Goal: Communication & Community: Connect with others

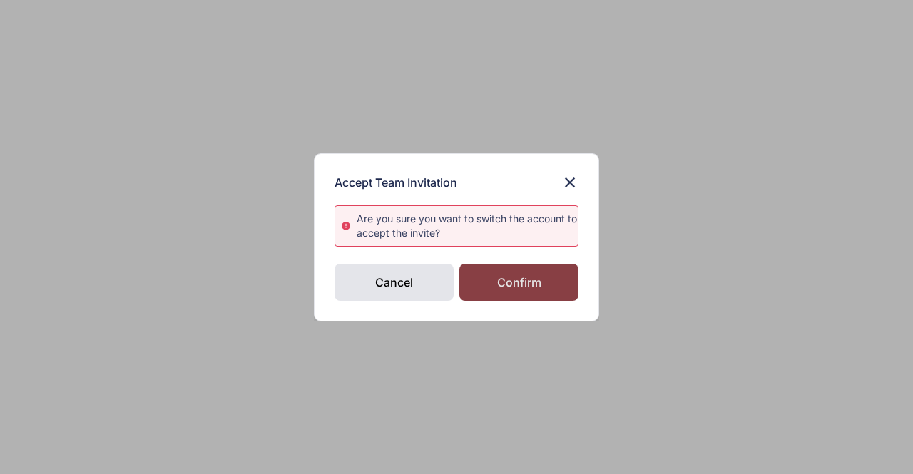
click at [529, 275] on div "Confirm" at bounding box center [518, 282] width 119 height 37
click at [523, 285] on div "Confirm" at bounding box center [518, 282] width 119 height 37
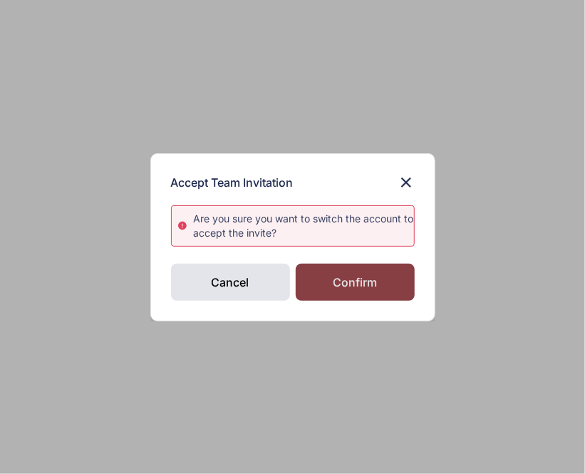
click at [367, 274] on div "Confirm" at bounding box center [355, 282] width 119 height 37
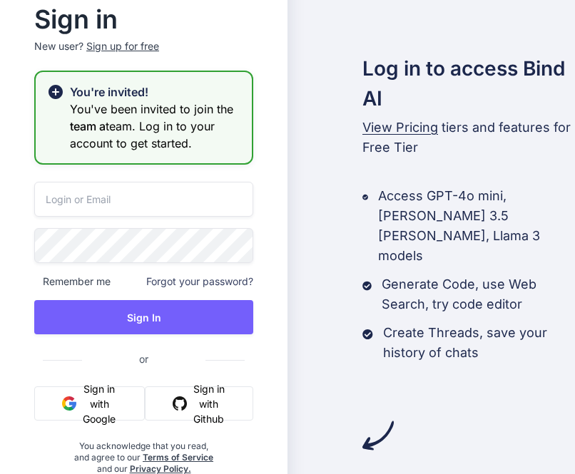
type input "[EMAIL_ADDRESS][DOMAIN_NAME]"
drag, startPoint x: 173, startPoint y: 199, endPoint x: 9, endPoint y: 206, distance: 163.5
click at [9, 206] on div "Sign in New user? Sign up for free You're invited! You've been invited to join …" at bounding box center [143, 237] width 287 height 544
type input "app7@yopmail.com"
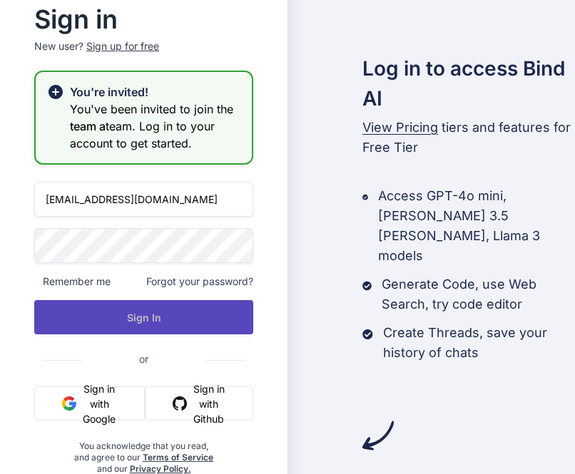
click at [113, 314] on button "Sign In" at bounding box center [143, 317] width 219 height 34
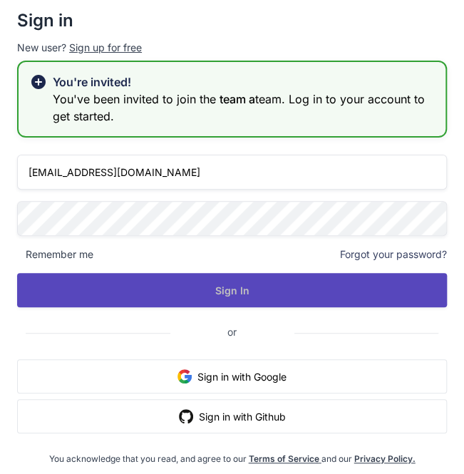
click at [166, 290] on button "Sign In" at bounding box center [232, 290] width 430 height 34
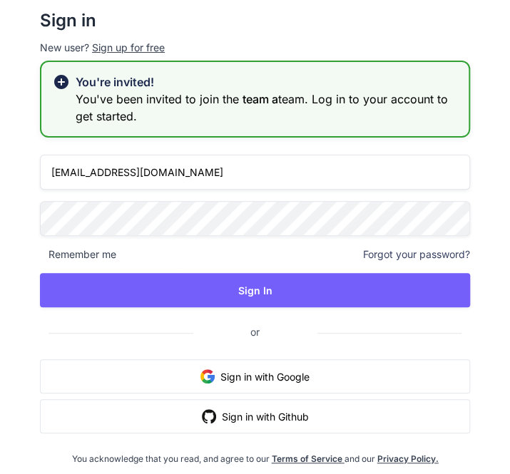
scroll to position [7, 0]
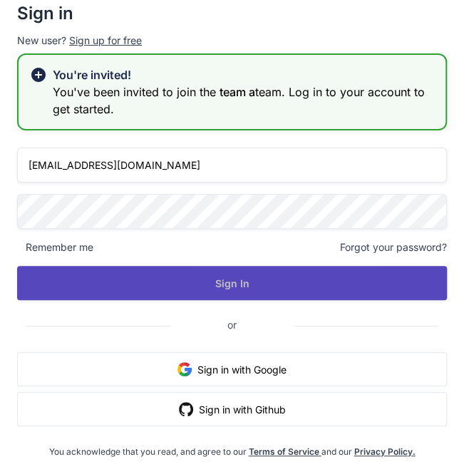
click at [232, 283] on button "Sign In" at bounding box center [232, 283] width 430 height 34
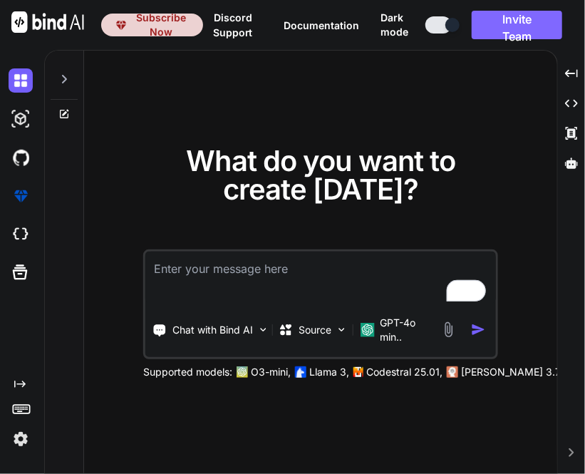
click at [513, 22] on button "Invite Team" at bounding box center [517, 25] width 91 height 29
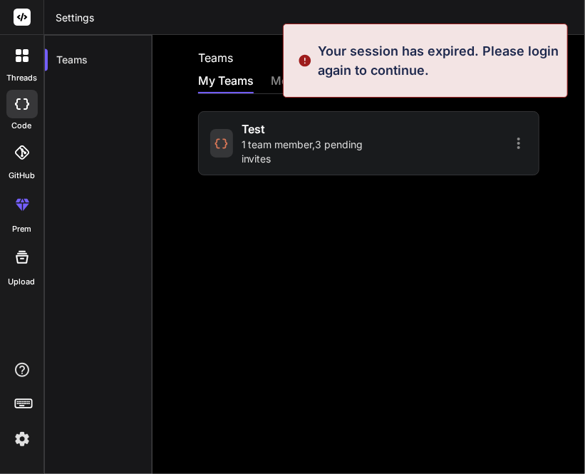
click at [244, 150] on span "1 team member , 3 pending invites" at bounding box center [303, 152] width 123 height 29
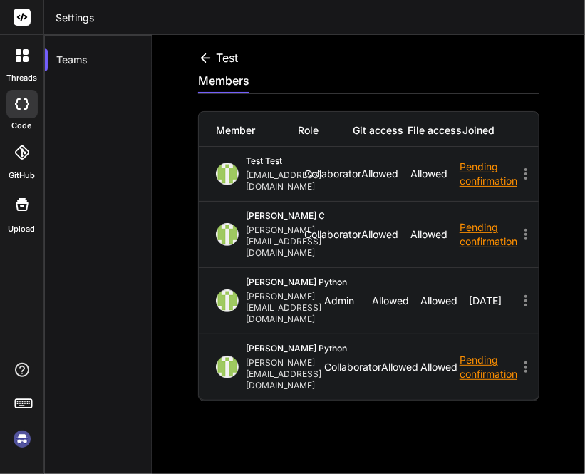
click at [523, 168] on icon at bounding box center [526, 173] width 17 height 17
click at [21, 435] on img at bounding box center [22, 439] width 24 height 24
click at [20, 441] on img at bounding box center [22, 439] width 24 height 24
click at [207, 56] on icon at bounding box center [205, 58] width 15 height 15
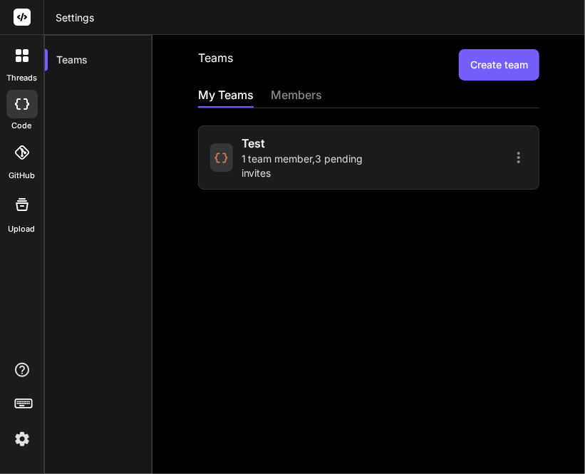
click at [244, 165] on span "1 team member , 3 pending invites" at bounding box center [303, 166] width 123 height 29
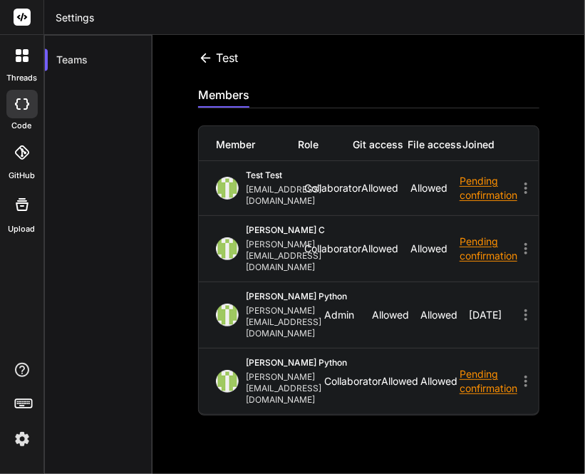
click at [23, 442] on img at bounding box center [22, 439] width 24 height 24
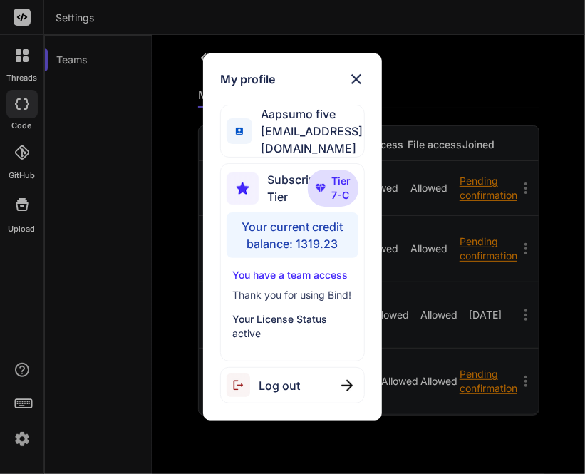
click at [292, 389] on div "Log out" at bounding box center [292, 385] width 145 height 36
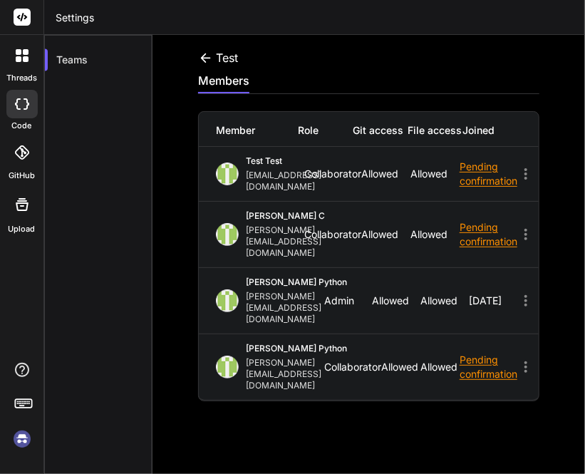
click at [21, 444] on img at bounding box center [22, 439] width 24 height 24
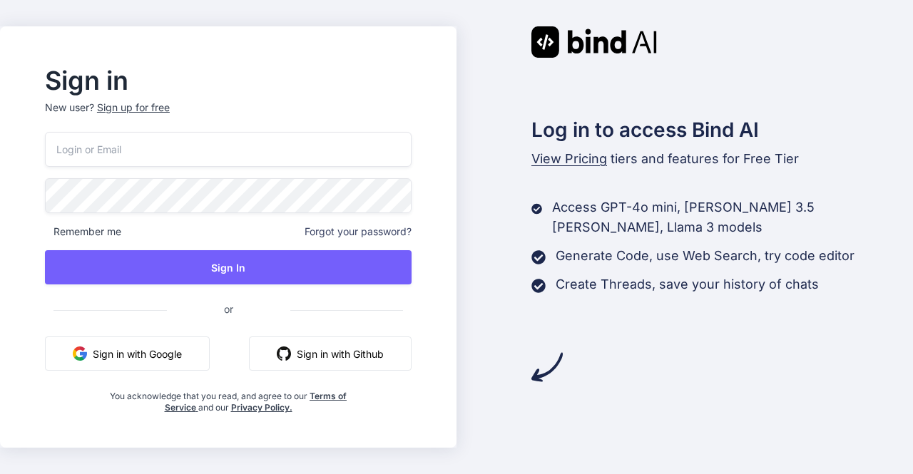
type input "app7@yopmail.com"
drag, startPoint x: 172, startPoint y: 154, endPoint x: 0, endPoint y: 152, distance: 171.9
click at [0, 152] on div "Sign in New user? Sign up for free app7@yopmail.com Remember me Forgot your pas…" at bounding box center [456, 237] width 913 height 474
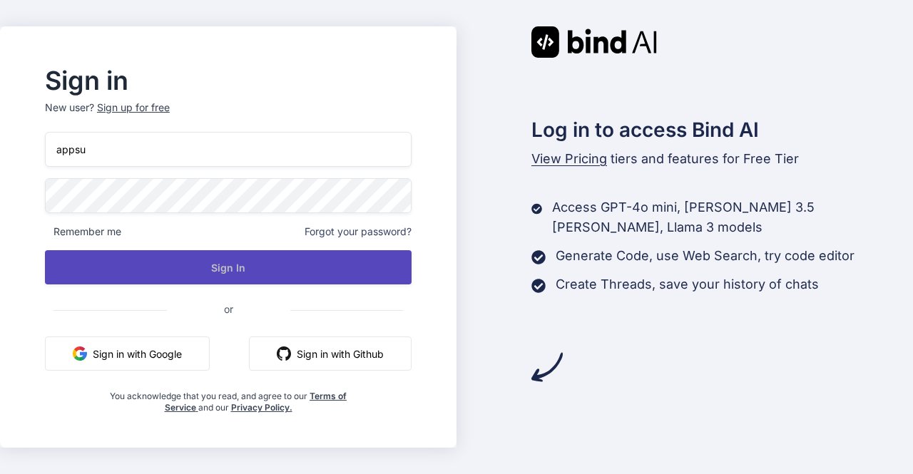
type input "[EMAIL_ADDRESS][DOMAIN_NAME]"
click at [205, 265] on button "Sign In" at bounding box center [228, 267] width 367 height 34
type input "[EMAIL_ADDRESS][DOMAIN_NAME]"
click at [173, 256] on button "Sign In" at bounding box center [228, 267] width 367 height 34
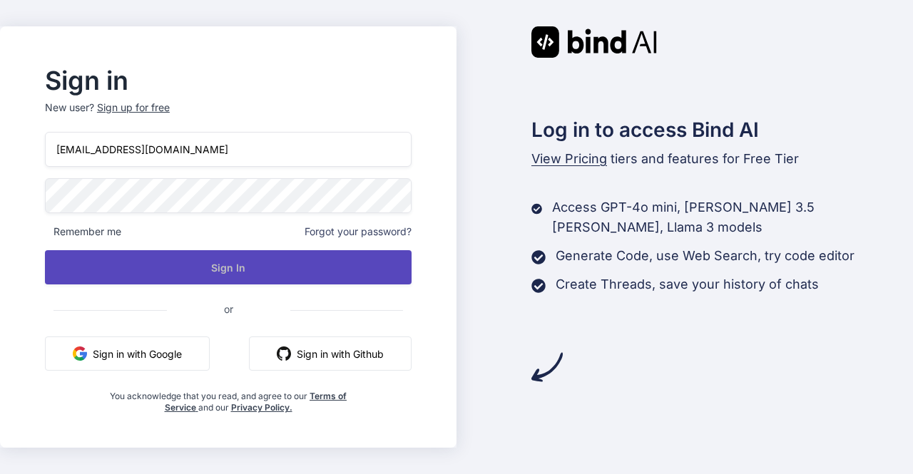
click at [200, 269] on button "Sign In" at bounding box center [228, 267] width 367 height 34
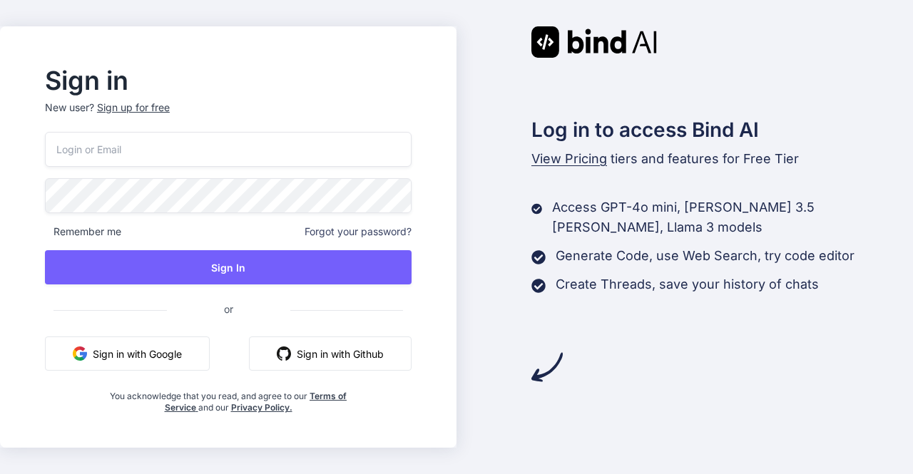
type input "[EMAIL_ADDRESS][DOMAIN_NAME]"
click at [214, 154] on input "[EMAIL_ADDRESS][DOMAIN_NAME]" at bounding box center [228, 149] width 367 height 35
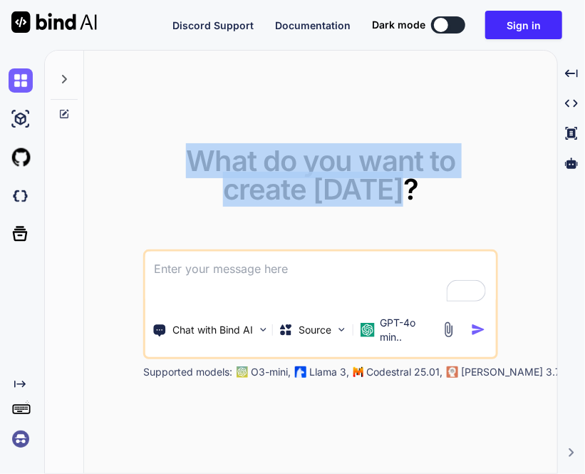
drag, startPoint x: 181, startPoint y: 153, endPoint x: 441, endPoint y: 203, distance: 264.3
click at [441, 203] on div "What do you want to create [DATE]?" at bounding box center [320, 187] width 355 height 80
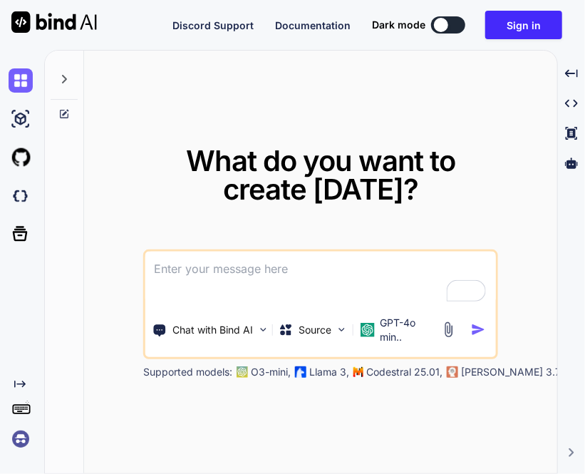
click at [25, 441] on img at bounding box center [21, 439] width 24 height 24
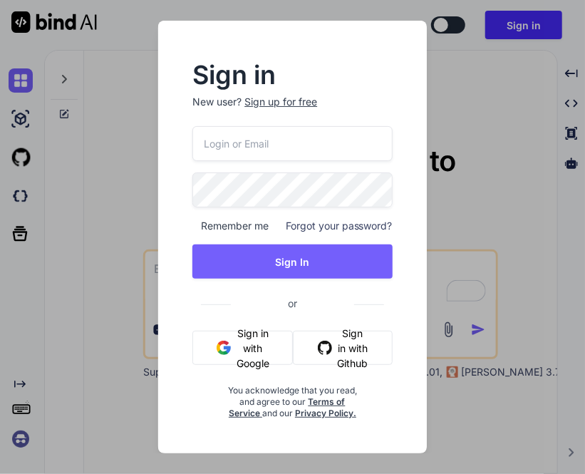
type input "appsumo_5@yopmail.com"
click at [245, 348] on button "Sign in with Google" at bounding box center [243, 348] width 101 height 34
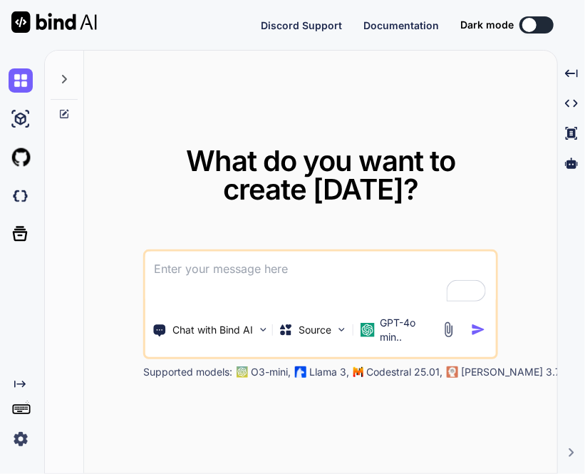
click at [22, 440] on img at bounding box center [21, 439] width 24 height 24
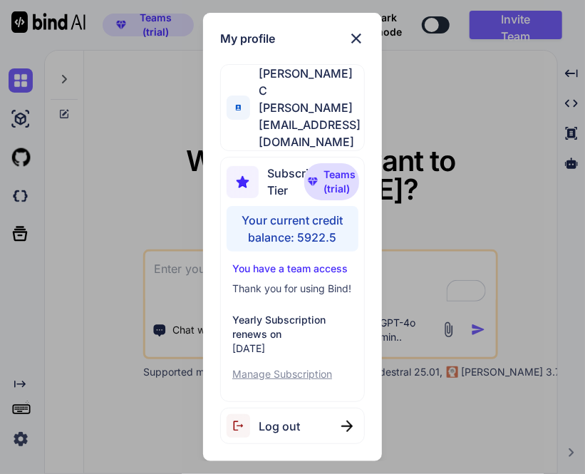
click at [292, 418] on span "Log out" at bounding box center [279, 426] width 41 height 17
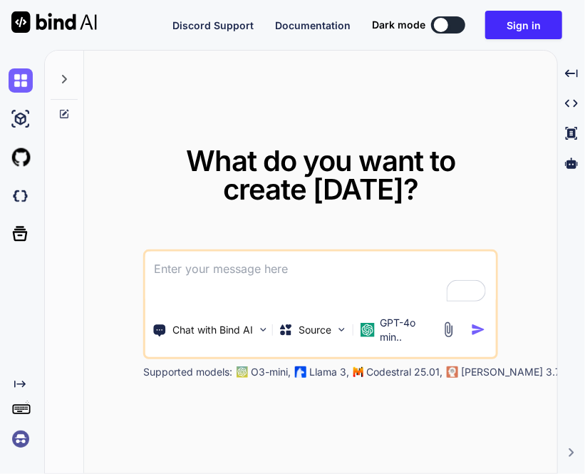
click at [24, 439] on img at bounding box center [21, 439] width 24 height 24
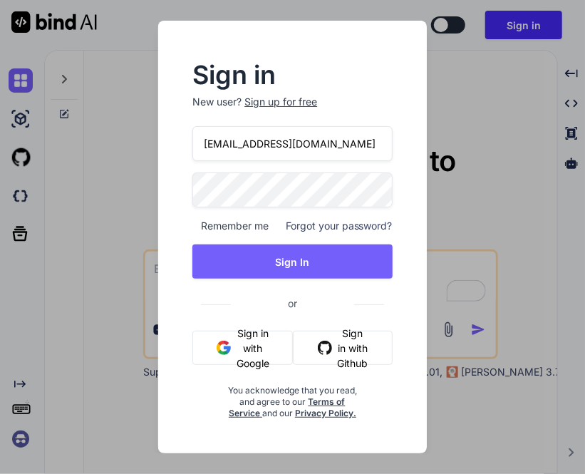
drag, startPoint x: 334, startPoint y: 145, endPoint x: 135, endPoint y: 152, distance: 199.1
click at [135, 152] on div "Sign in New user? Sign up for free appsumo_5@yopmail.com Remember me Forgot you…" at bounding box center [292, 237] width 585 height 474
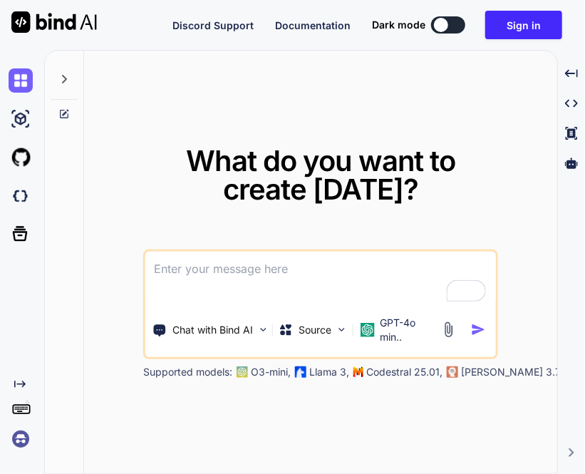
click at [23, 436] on img at bounding box center [21, 439] width 24 height 24
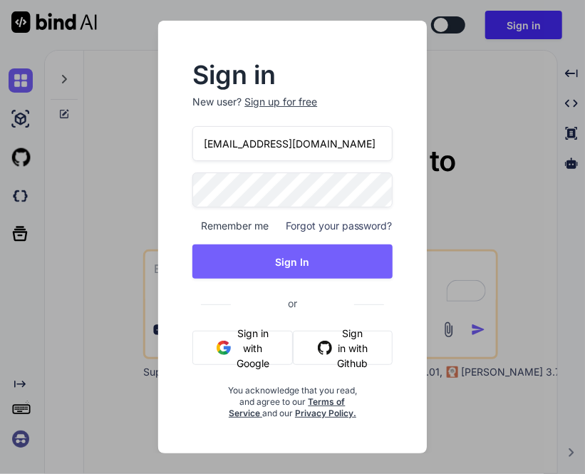
click at [296, 140] on input "appsumo_5@yopmail.com" at bounding box center [293, 143] width 200 height 35
paste input "nseiong@gmail.com"
click at [207, 146] on input "nseiong@gmail.com" at bounding box center [293, 143] width 200 height 35
type input "inseiong@gmail.com"
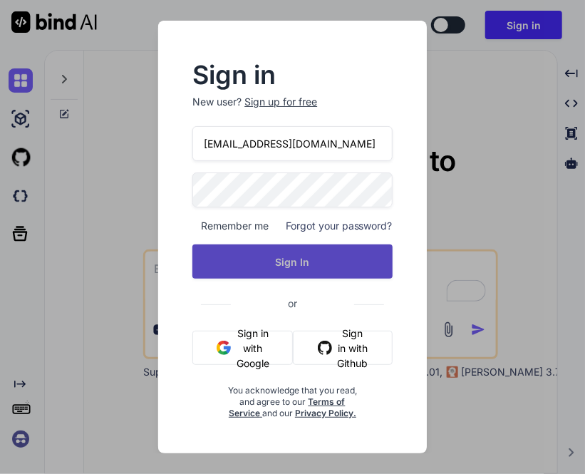
click at [242, 259] on button "Sign In" at bounding box center [293, 262] width 200 height 34
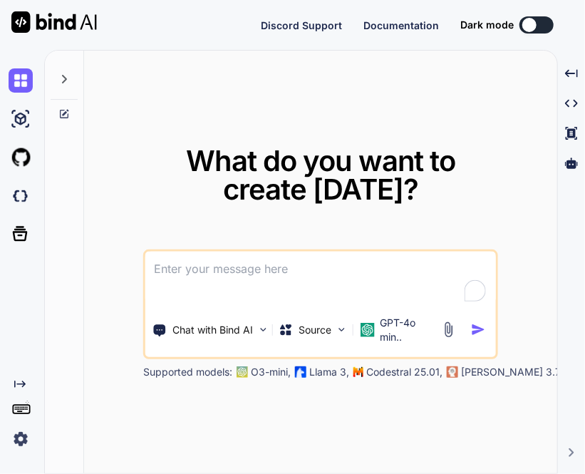
type textarea "x"
click at [19, 441] on img at bounding box center [21, 439] width 24 height 24
type textarea "x"
click at [13, 444] on img at bounding box center [21, 439] width 24 height 24
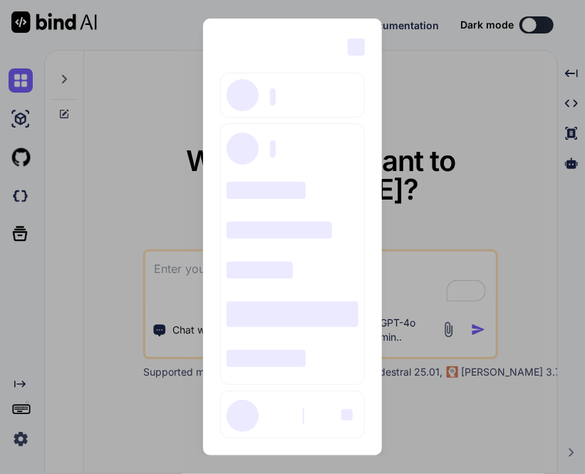
click at [100, 299] on div "‌ ‌ ‌ ‌ ‌ ‌ ‌ ‌ ‌ ‌ ‌ ‌ ‌ ‌ ‌" at bounding box center [292, 237] width 585 height 474
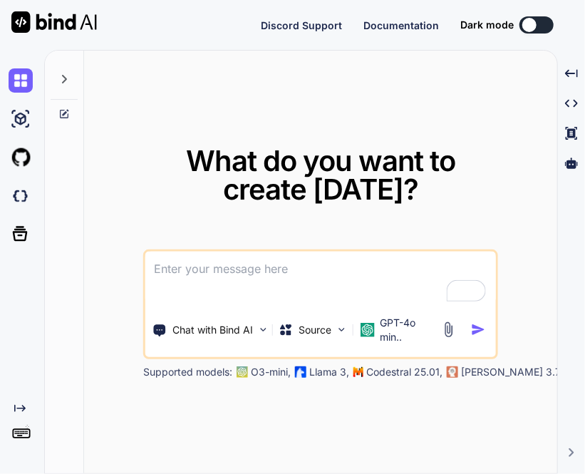
type textarea "x"
click at [11, 446] on img at bounding box center [21, 439] width 24 height 24
type textarea "x"
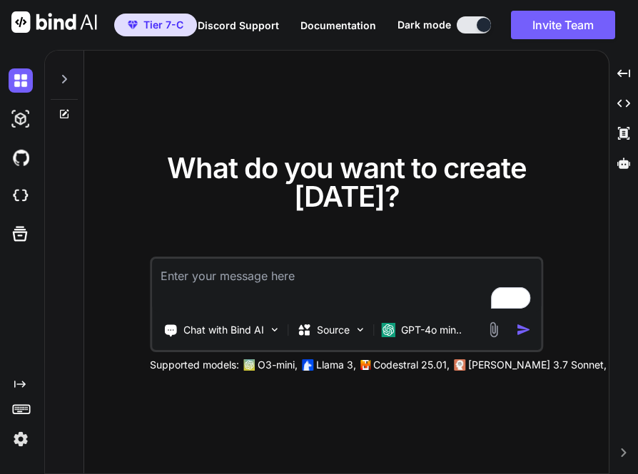
click at [34, 434] on div at bounding box center [24, 439] width 30 height 24
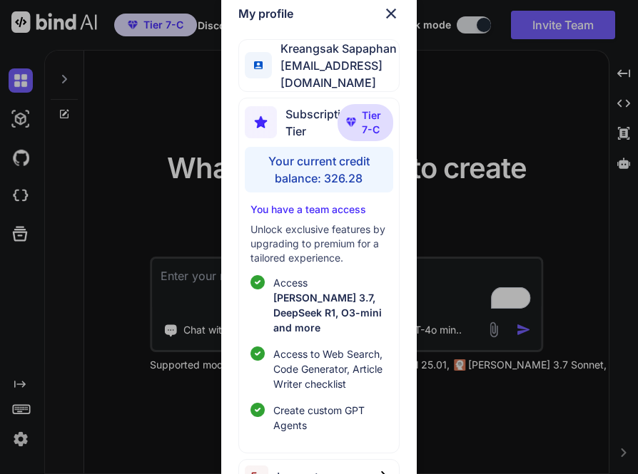
click at [179, 164] on div "My profile Kreangsak Sapaphan inseiong@gmail.com Subscription Tier Tier 7-C You…" at bounding box center [319, 237] width 638 height 474
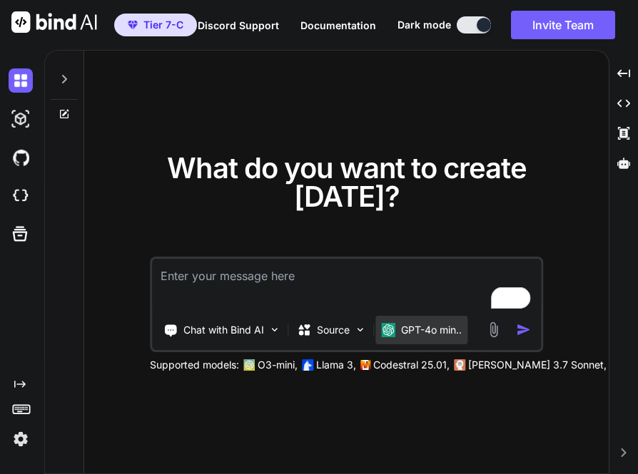
click at [418, 332] on p "GPT-4o min.." at bounding box center [431, 330] width 61 height 14
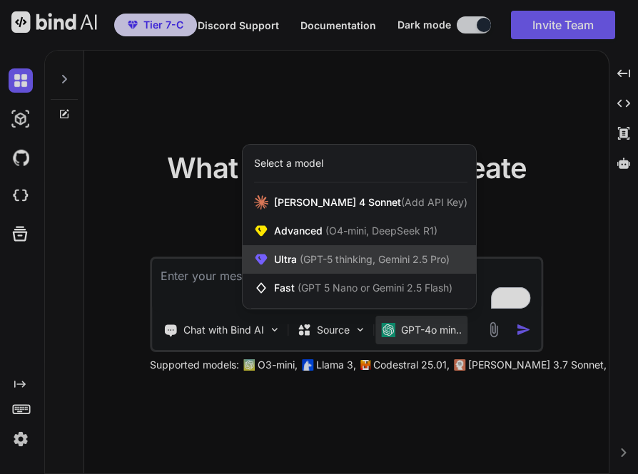
click at [329, 260] on span "(GPT-5 thinking, Gemini 2.5 Pro)" at bounding box center [373, 259] width 153 height 12
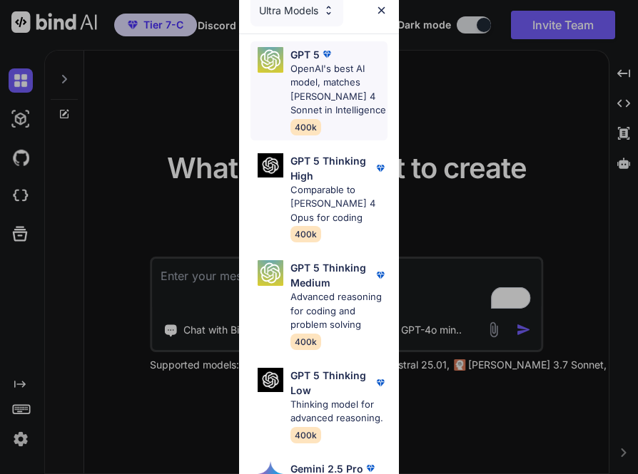
click at [328, 76] on p "OpenAI's best AI model, matches Claude 4 Sonnet in Intelligence" at bounding box center [338, 90] width 97 height 56
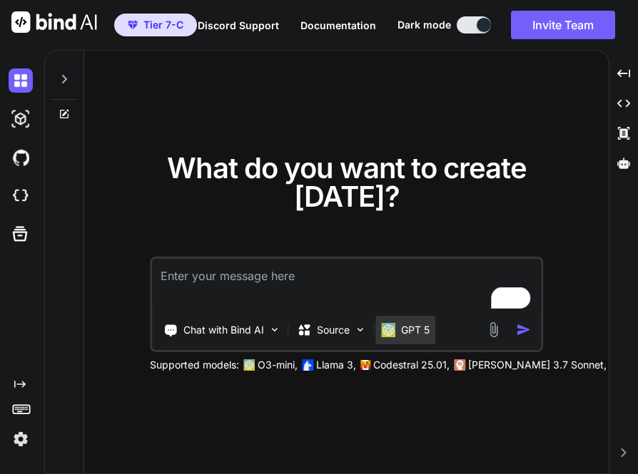
click at [411, 319] on div "GPT 5" at bounding box center [405, 330] width 60 height 29
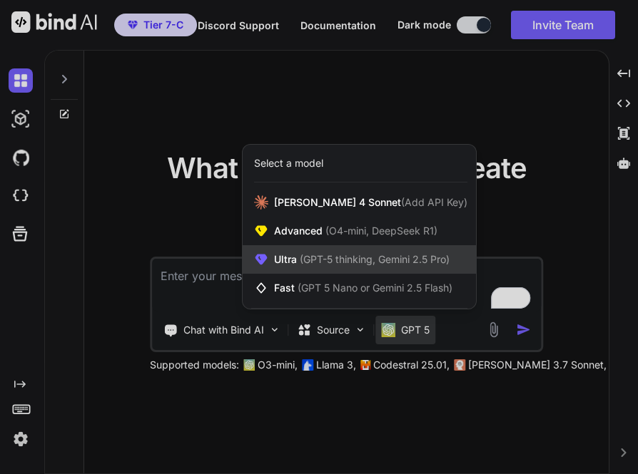
click at [315, 261] on span "(GPT-5 thinking, Gemini 2.5 Pro)" at bounding box center [373, 259] width 153 height 12
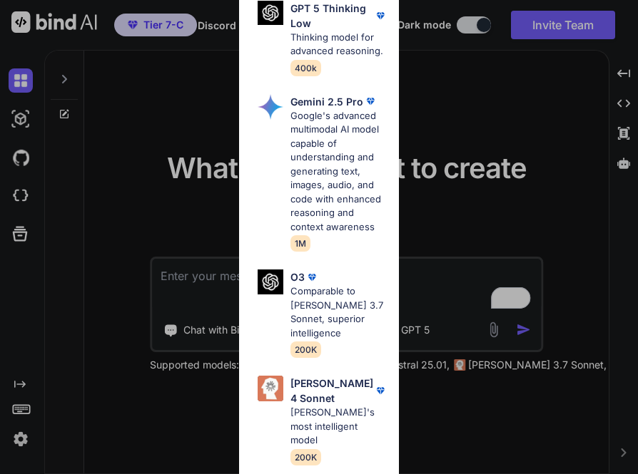
scroll to position [464, 0]
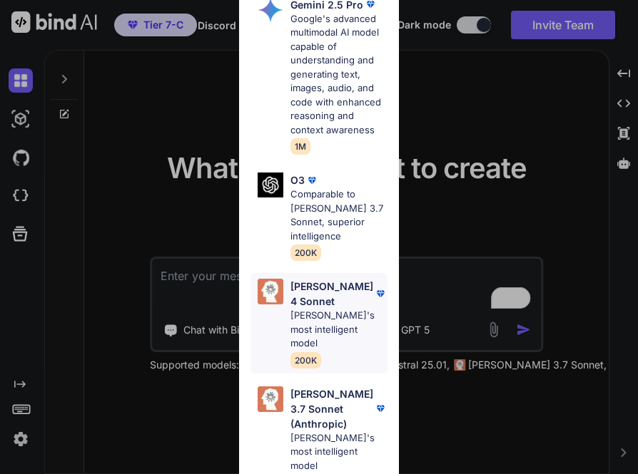
click at [319, 351] on p "Claude's most intelligent model" at bounding box center [338, 330] width 97 height 42
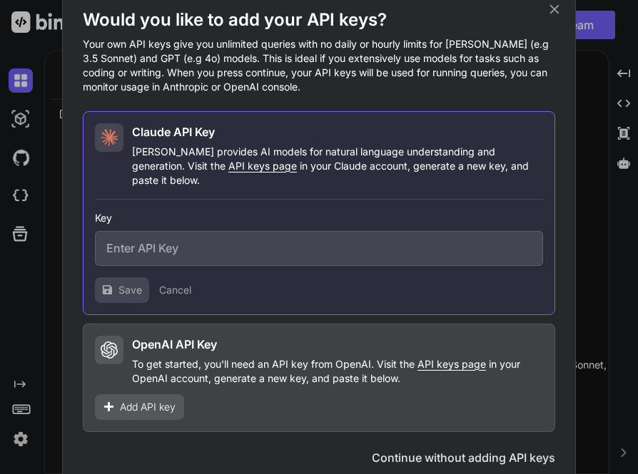
scroll to position [0, 0]
click at [557, 14] on icon at bounding box center [554, 8] width 9 height 9
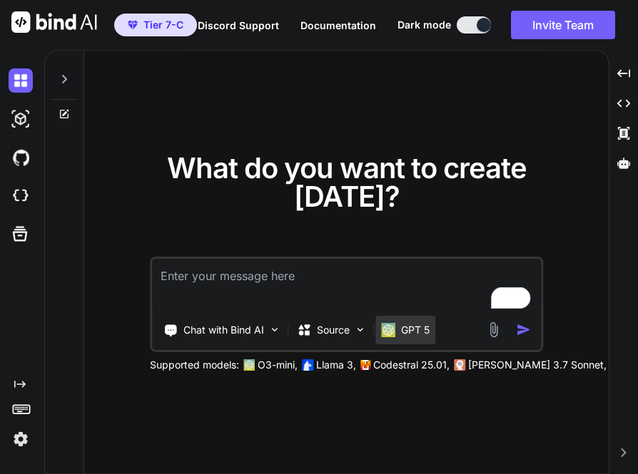
click at [408, 334] on p "GPT 5" at bounding box center [415, 330] width 29 height 14
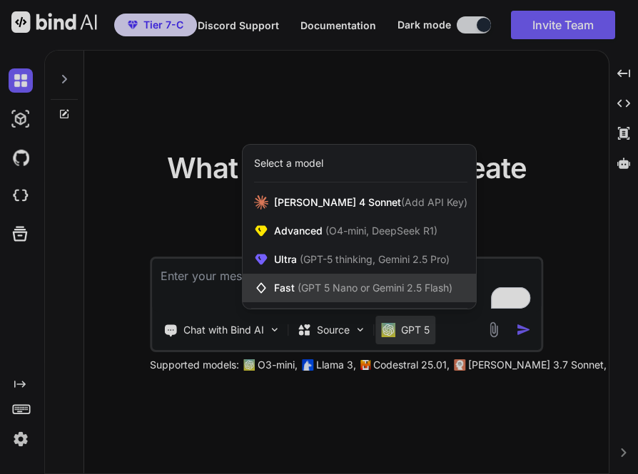
click at [312, 290] on span "(GPT 5 Nano or Gemini 2.5 Flash)" at bounding box center [374, 288] width 155 height 12
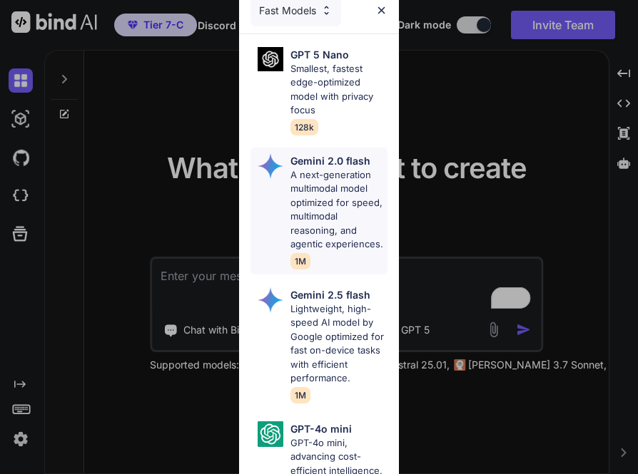
click at [299, 220] on p "A next-generation multimodal model optimized for speed, multimodal reasoning, a…" at bounding box center [338, 209] width 97 height 83
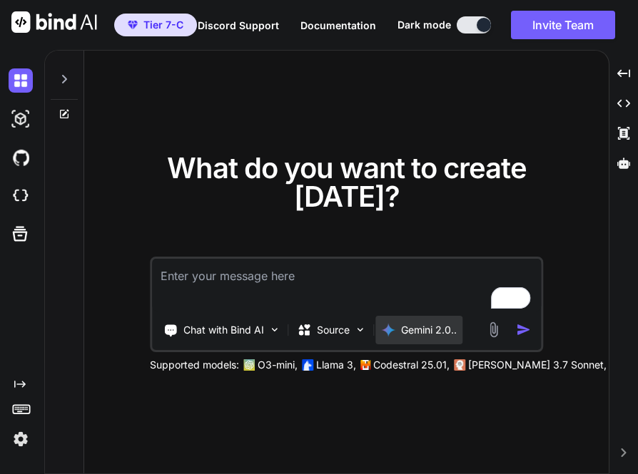
click at [434, 337] on div "Gemini 2.0.." at bounding box center [418, 330] width 87 height 29
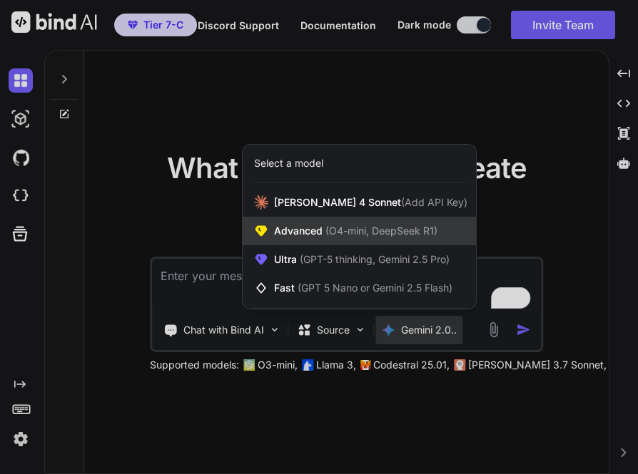
click at [303, 234] on span "Advanced (O4-mini, DeepSeek R1)" at bounding box center [355, 231] width 163 height 14
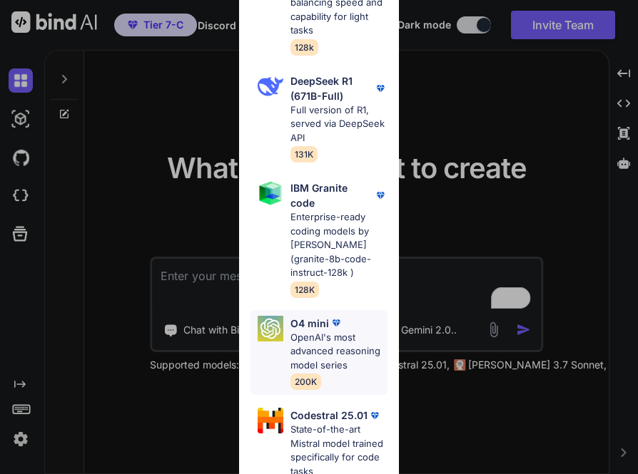
scroll to position [148, 0]
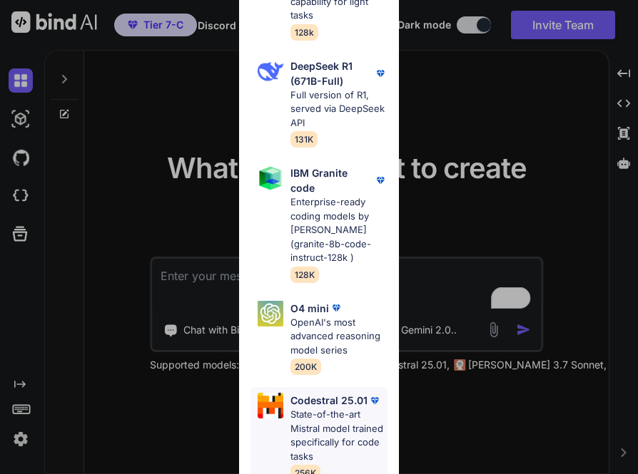
click at [300, 408] on p "State-of-the-art Mistral model trained specifically for code tasks" at bounding box center [338, 436] width 97 height 56
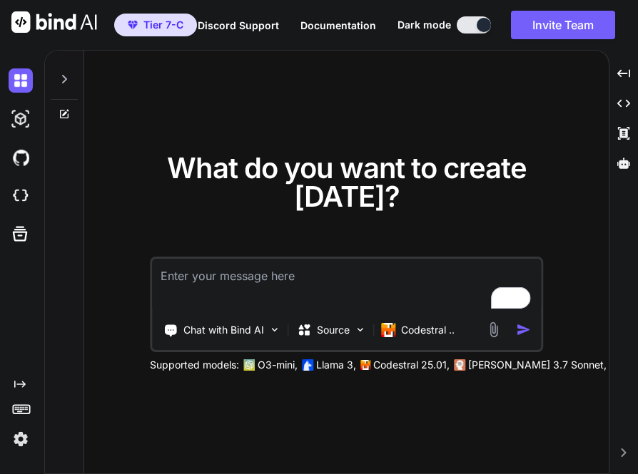
click at [22, 440] on img at bounding box center [21, 439] width 24 height 24
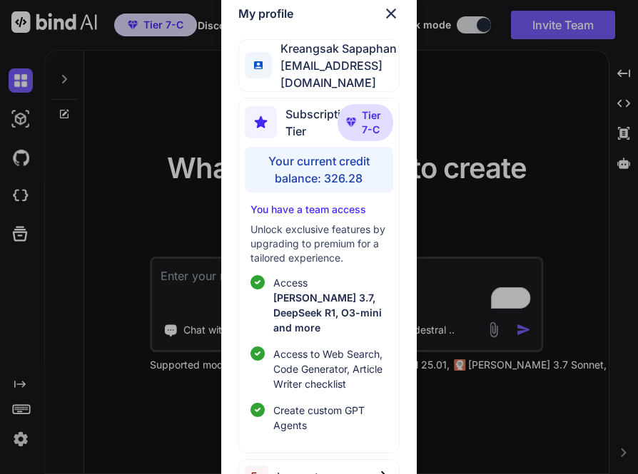
scroll to position [9, 0]
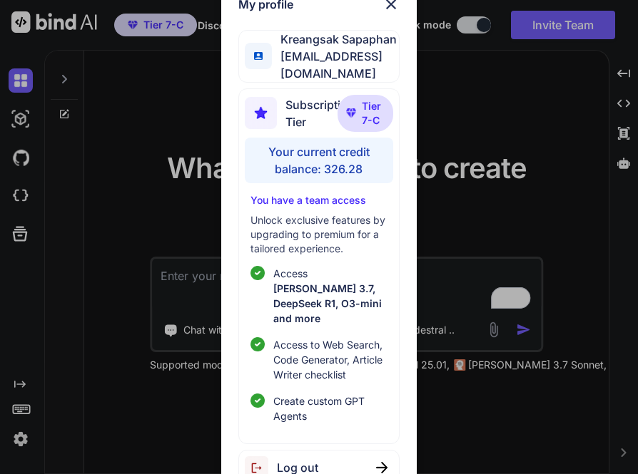
click at [339, 462] on div "Log out" at bounding box center [318, 468] width 160 height 36
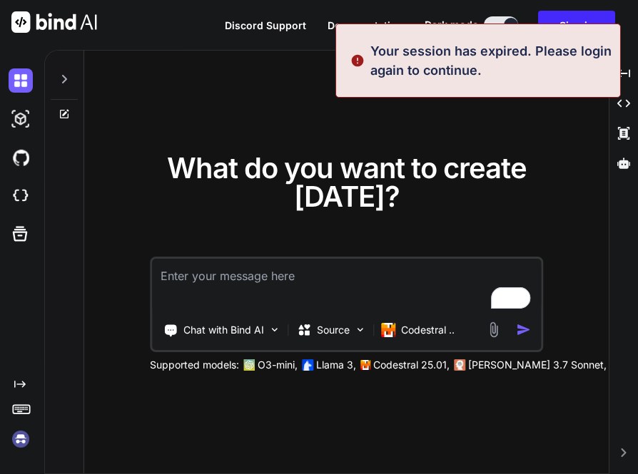
click at [22, 436] on img at bounding box center [21, 439] width 24 height 24
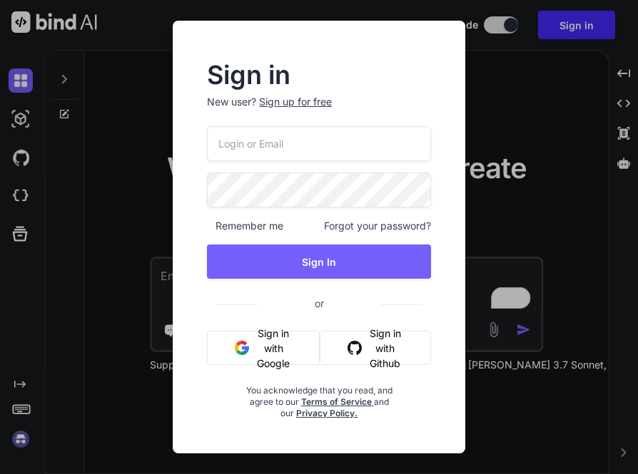
type input "appsumo_5@yopmail.com"
click at [319, 143] on input "appsumo_5@yopmail.com" at bounding box center [319, 143] width 224 height 35
paste input "bindai@zenkoy.com"
type input "bindai@zenkoy.com"
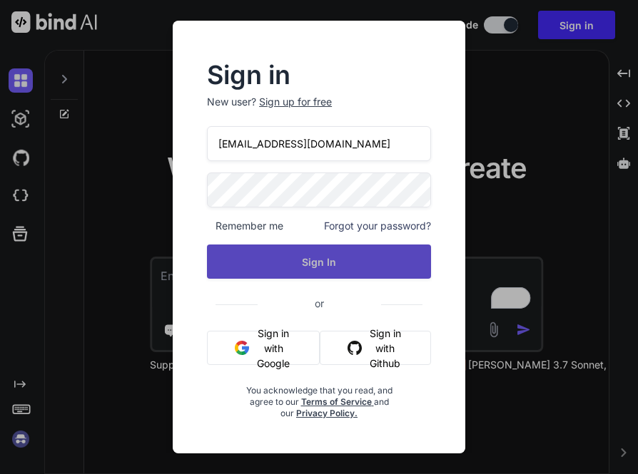
click at [216, 279] on button "Sign In" at bounding box center [319, 262] width 224 height 34
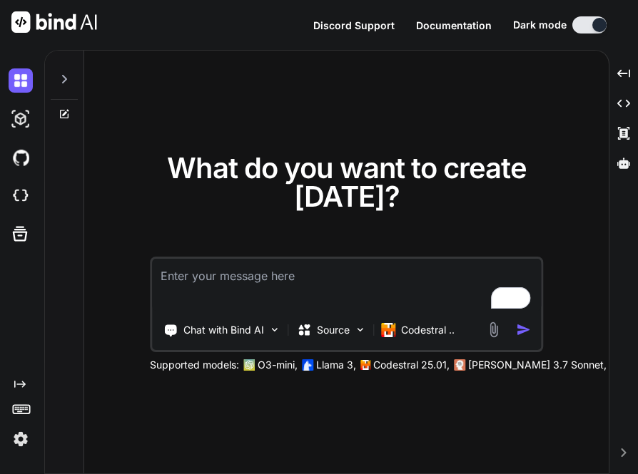
click at [14, 440] on img at bounding box center [21, 439] width 24 height 24
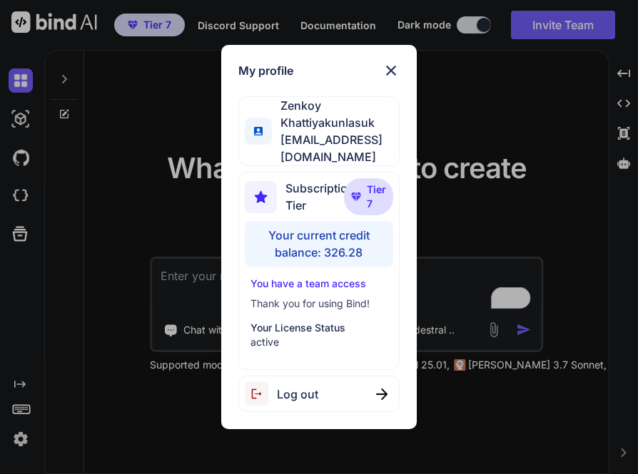
click at [133, 200] on div "My profile Zenkoy Khattiyakunlasuk bindai@zenkoy.com Subscription Tier Tier 7 Y…" at bounding box center [319, 237] width 638 height 474
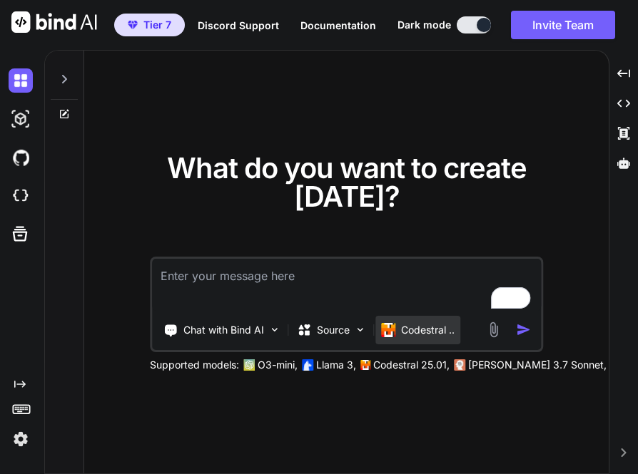
click at [416, 326] on p "Codestral .." at bounding box center [427, 330] width 53 height 14
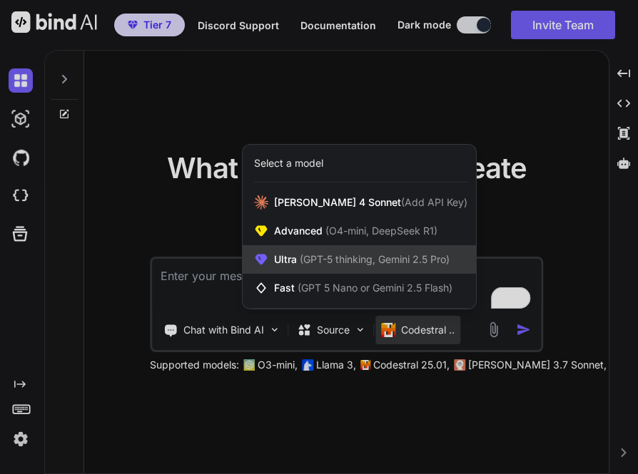
click at [334, 262] on span "(GPT-5 thinking, Gemini 2.5 Pro)" at bounding box center [373, 259] width 153 height 12
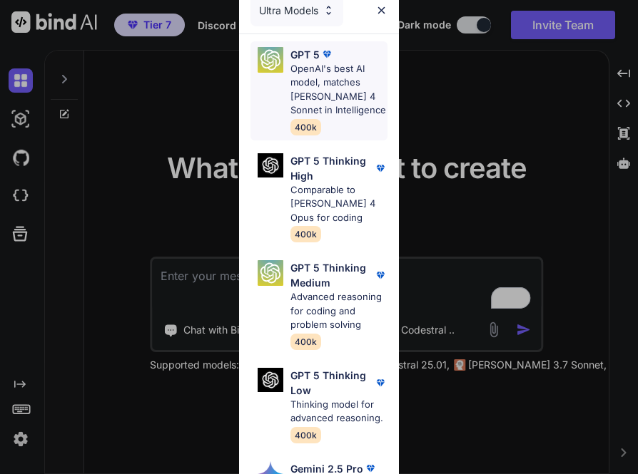
click at [309, 99] on p "OpenAI's best AI model, matches Claude 4 Sonnet in Intelligence" at bounding box center [338, 90] width 97 height 56
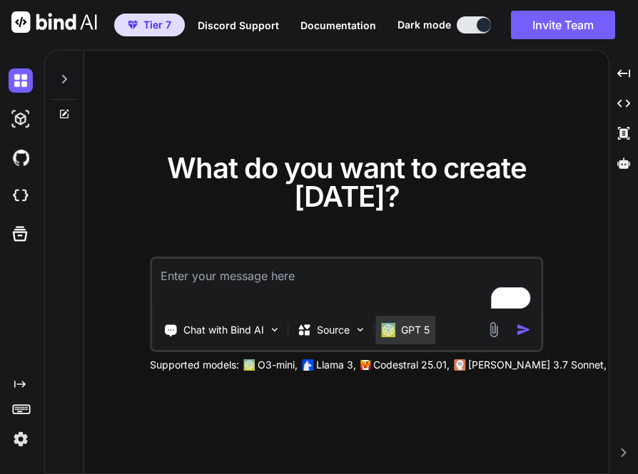
click at [406, 319] on div "GPT 5" at bounding box center [405, 330] width 60 height 29
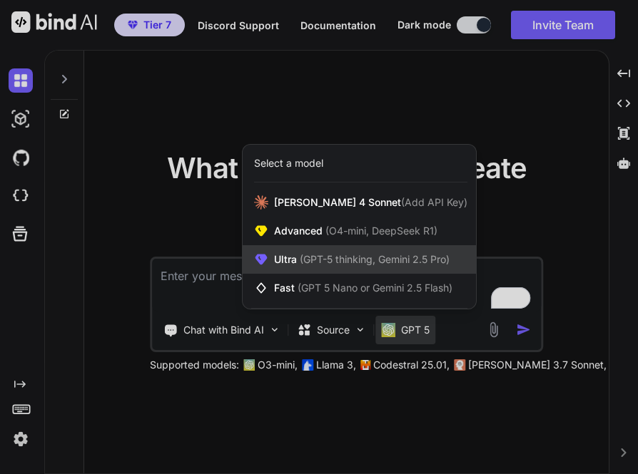
click at [322, 266] on span "Ultra (GPT-5 thinking, Gemini 2.5 Pro)" at bounding box center [361, 259] width 175 height 14
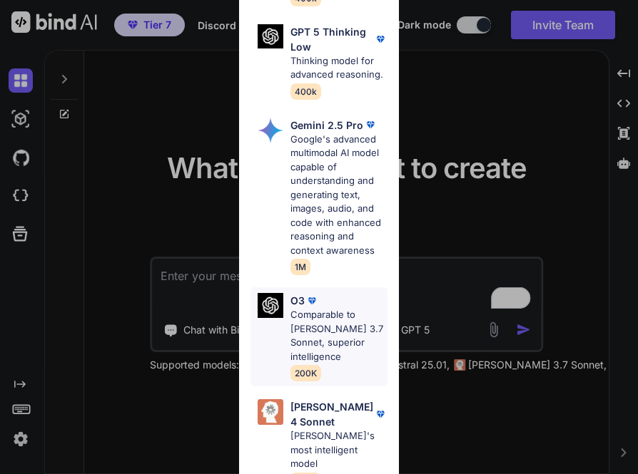
scroll to position [513, 0]
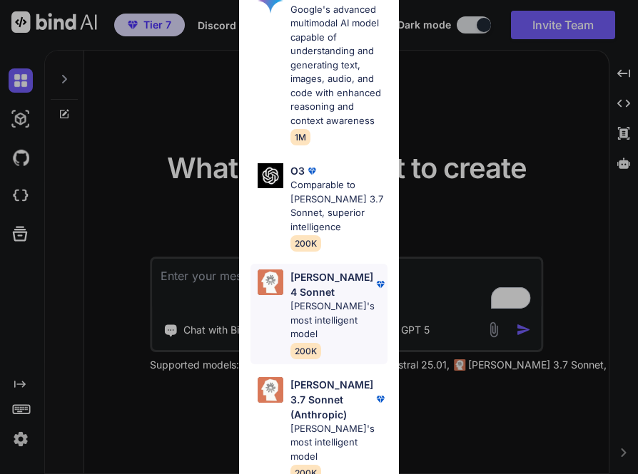
click at [295, 299] on p "Claude 4 Sonnet" at bounding box center [331, 285] width 83 height 30
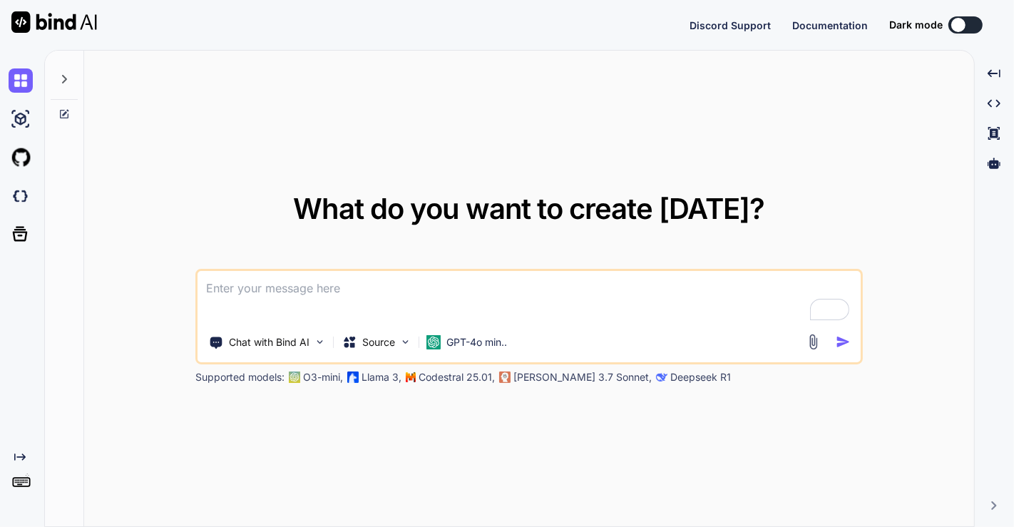
type textarea "x"
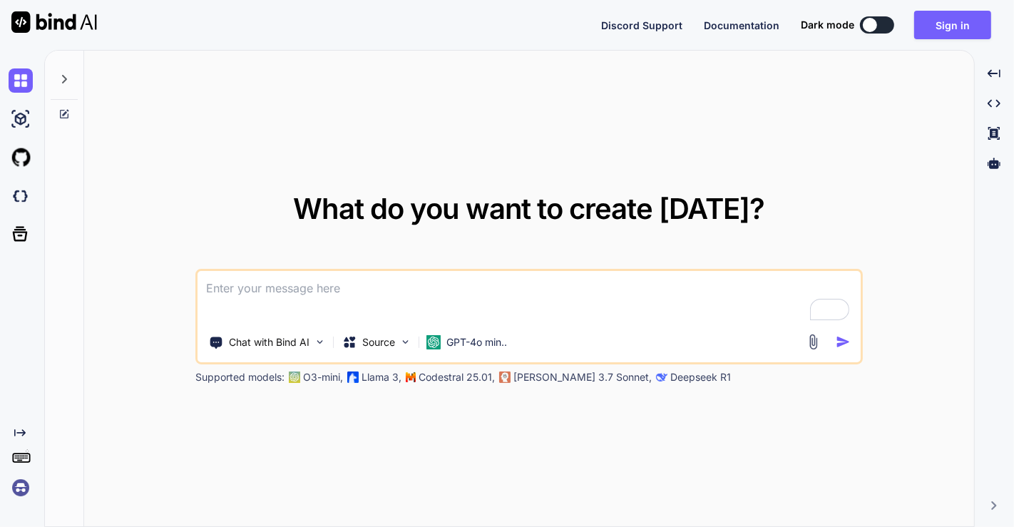
click at [19, 489] on img at bounding box center [21, 488] width 24 height 24
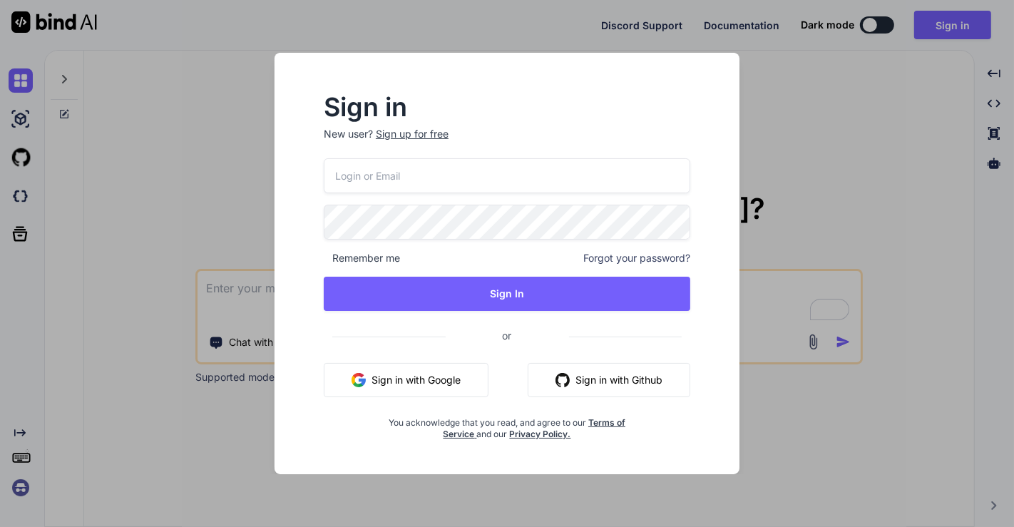
type input "[EMAIL_ADDRESS][DOMAIN_NAME]"
click at [108, 369] on div "Sign in New user? Sign up for free appsumo_5@yopmail.com Remember me Forgot you…" at bounding box center [507, 263] width 1014 height 527
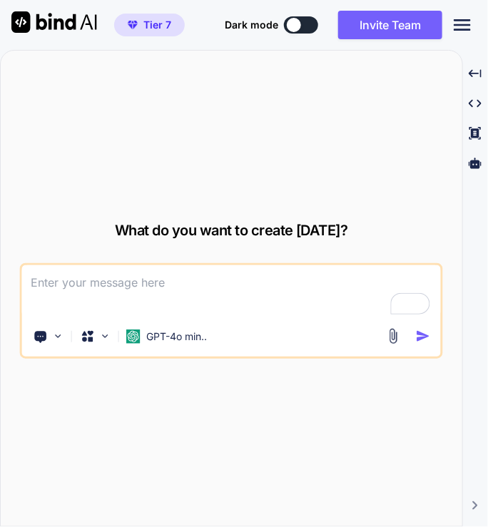
type textarea "x"
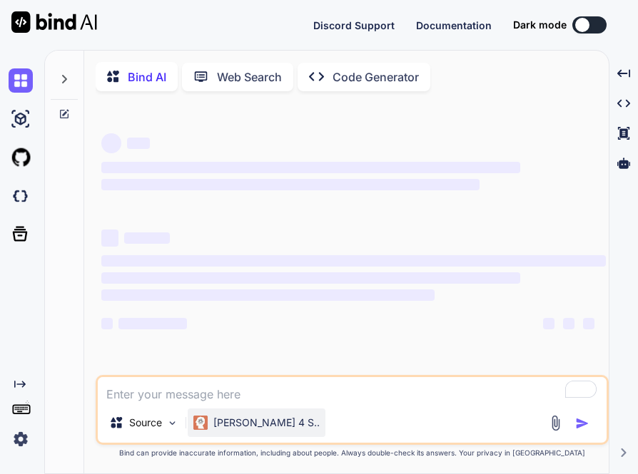
click at [223, 437] on div "[PERSON_NAME] 4 S.." at bounding box center [257, 423] width 138 height 29
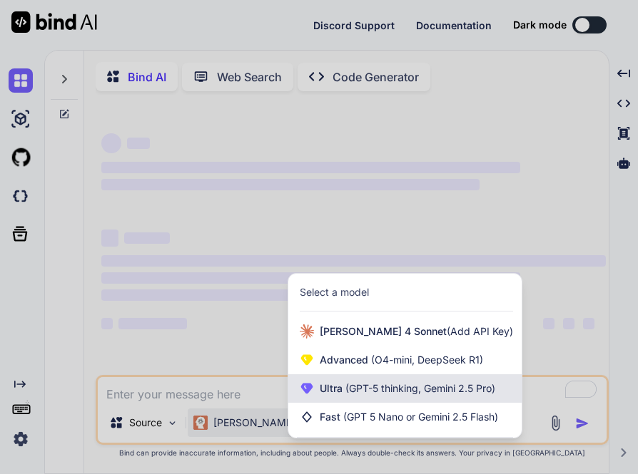
click at [337, 394] on span "Ultra (GPT-5 thinking, Gemini 2.5 Pro)" at bounding box center [406, 389] width 175 height 14
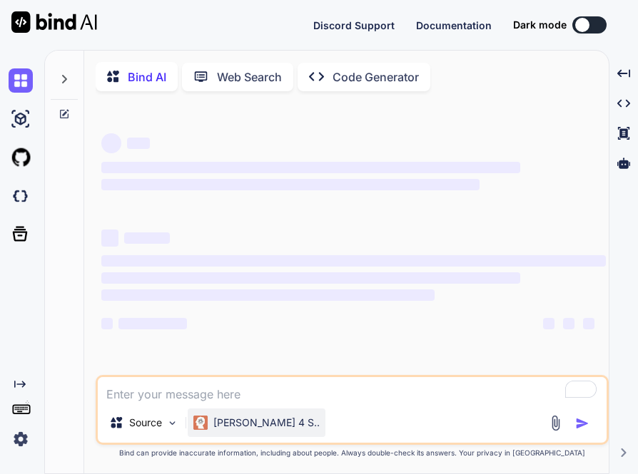
click at [223, 430] on p "[PERSON_NAME] 4 S.." at bounding box center [266, 423] width 106 height 14
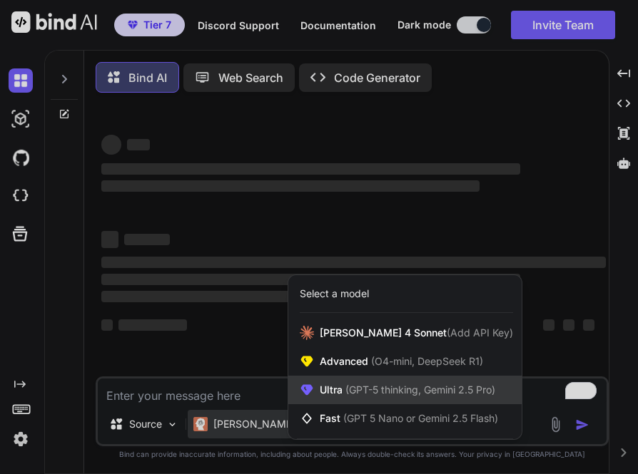
click at [331, 397] on span "Ultra (GPT-5 thinking, Gemini 2.5 Pro)" at bounding box center [406, 390] width 175 height 14
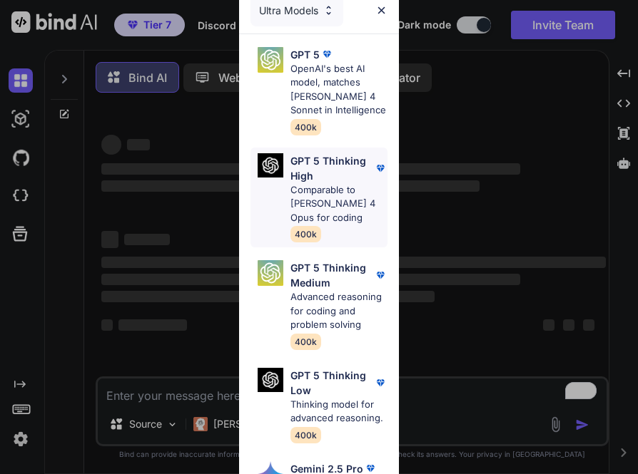
click at [311, 168] on p "GPT 5 Thinking High" at bounding box center [331, 168] width 83 height 30
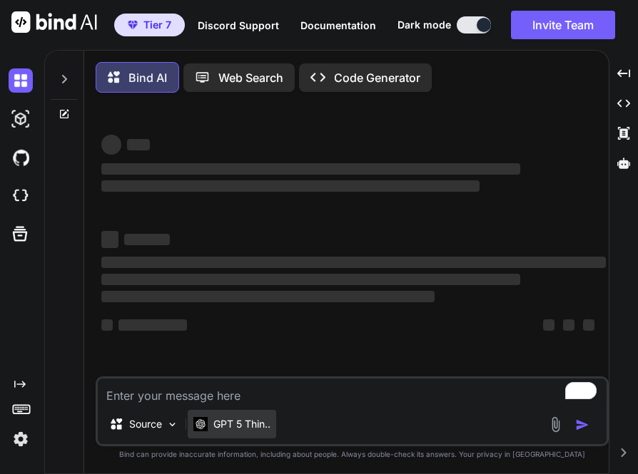
click at [205, 437] on div "GPT 5 Thin.." at bounding box center [232, 424] width 88 height 29
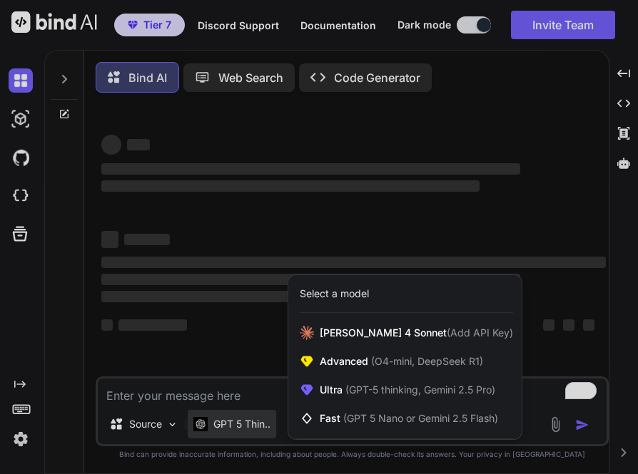
click at [21, 446] on div at bounding box center [319, 237] width 638 height 474
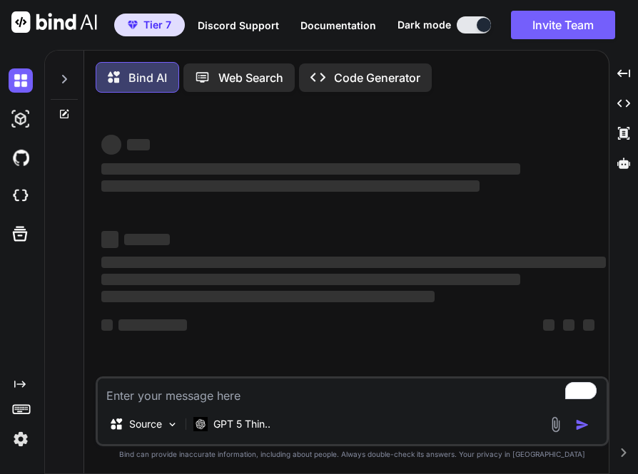
click at [10, 440] on img at bounding box center [21, 439] width 24 height 24
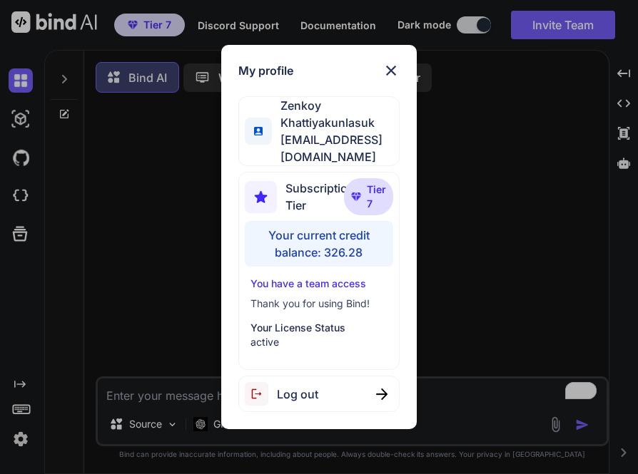
click at [324, 397] on div "Log out" at bounding box center [318, 394] width 160 height 36
type textarea "x"
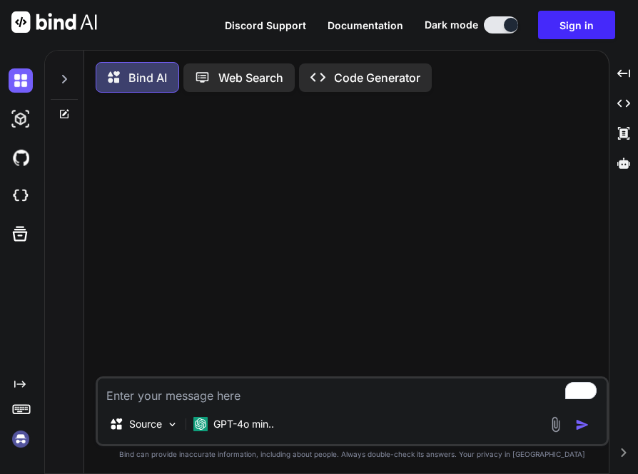
click at [23, 431] on img at bounding box center [21, 439] width 24 height 24
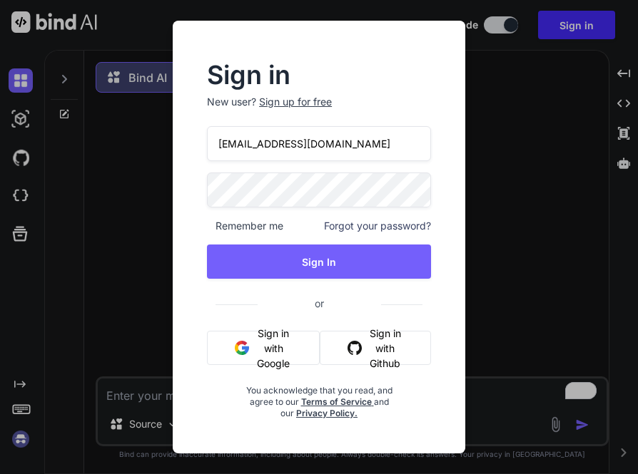
click at [284, 142] on input "[EMAIL_ADDRESS][DOMAIN_NAME]" at bounding box center [319, 143] width 224 height 35
paste input "[EMAIL_ADDRESS][DOMAIN_NAME]"
type input "[EMAIL_ADDRESS][DOMAIN_NAME]"
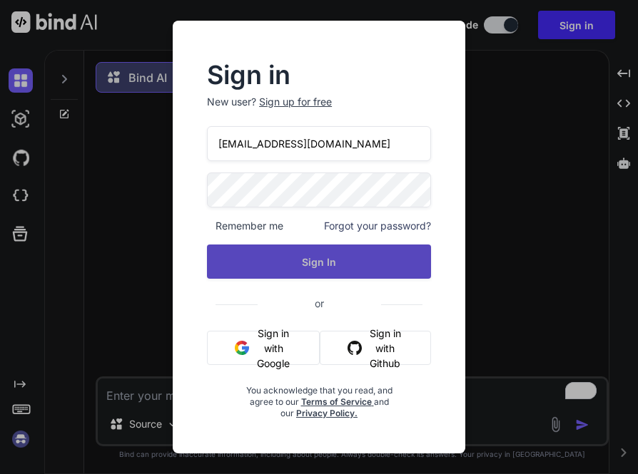
click at [242, 249] on button "Sign In" at bounding box center [319, 262] width 224 height 34
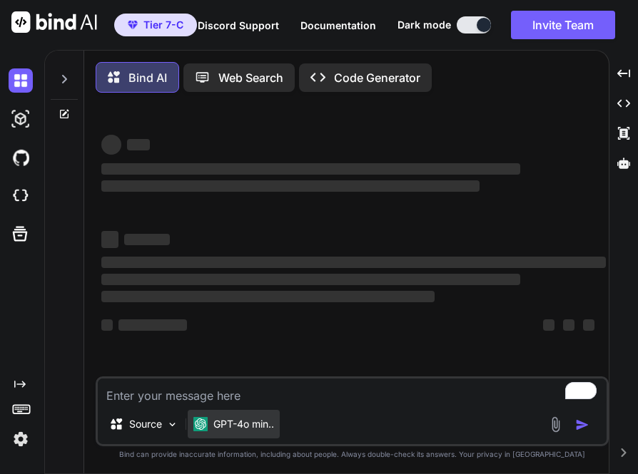
click at [242, 431] on p "GPT-4o min.." at bounding box center [243, 424] width 61 height 14
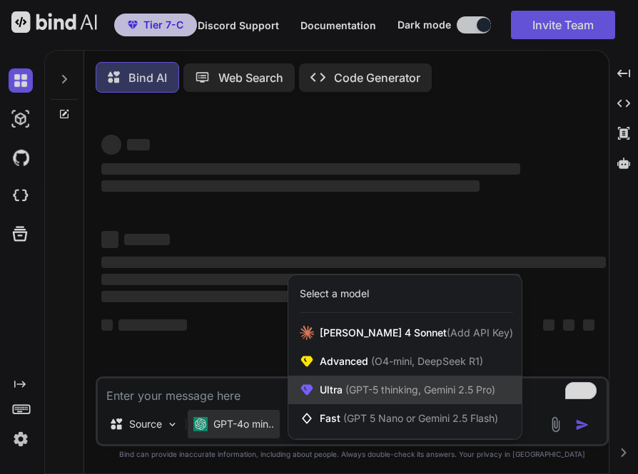
click at [347, 393] on span "(GPT-5 thinking, Gemini 2.5 Pro)" at bounding box center [418, 390] width 153 height 12
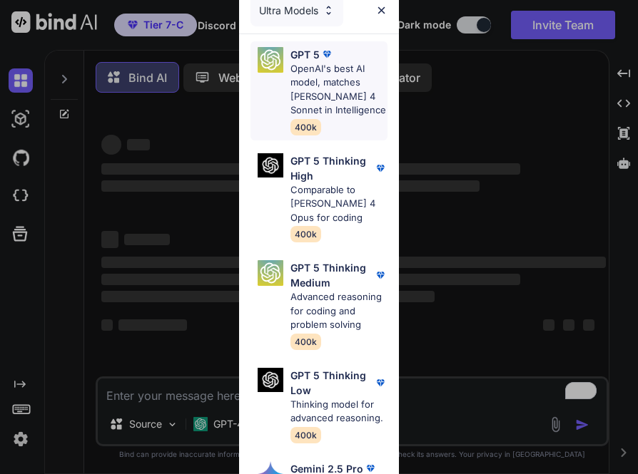
click at [304, 74] on p "OpenAI's best AI model, matches [PERSON_NAME] 4 Sonnet in Intelligence" at bounding box center [338, 90] width 97 height 56
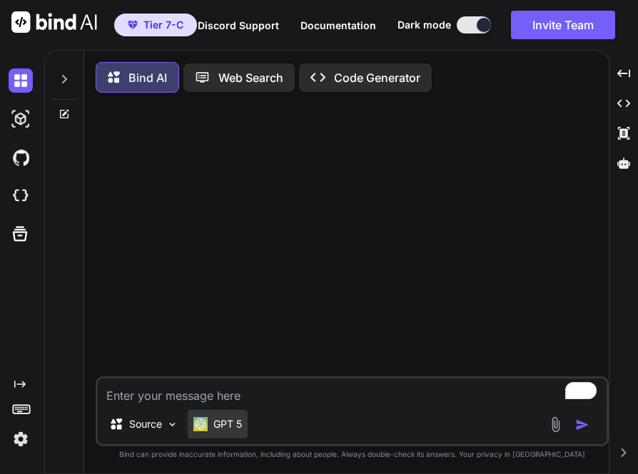
click at [211, 421] on div "GPT 5" at bounding box center [217, 424] width 48 height 14
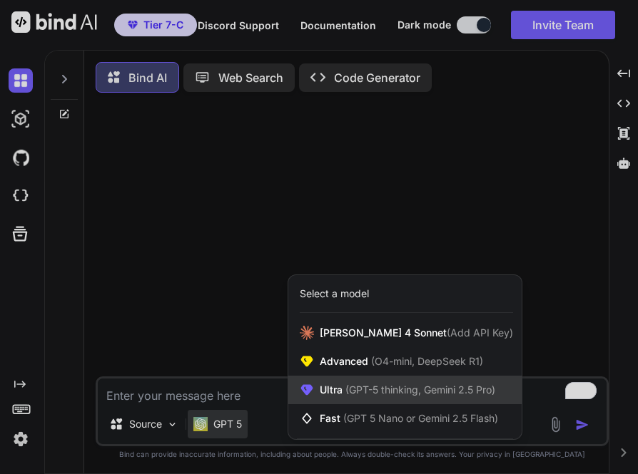
click at [359, 385] on div "Ultra (GPT-5 thinking, Gemini 2.5 Pro)" at bounding box center [404, 390] width 233 height 29
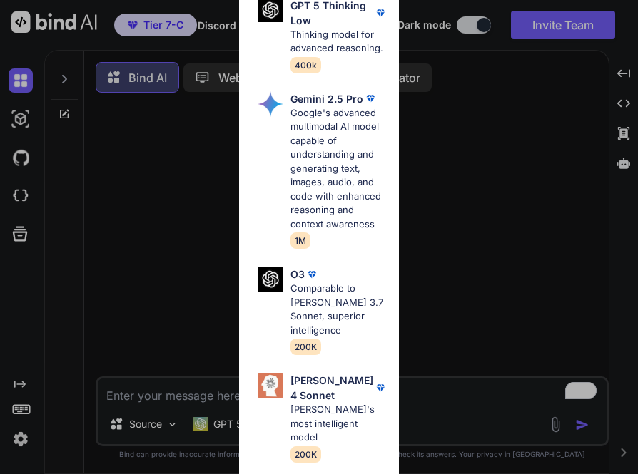
scroll to position [393, 0]
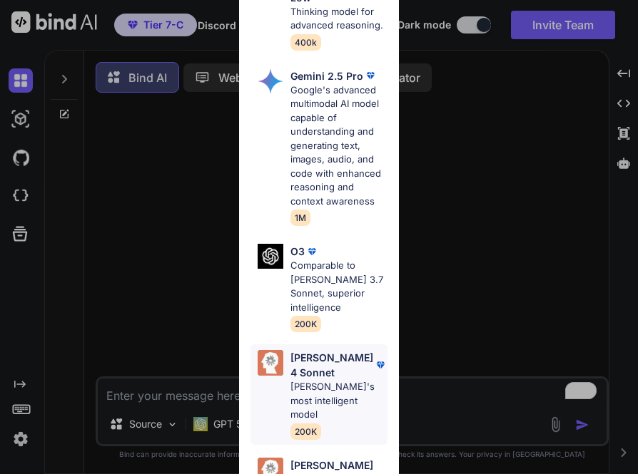
click at [299, 380] on p "[PERSON_NAME] 4 Sonnet" at bounding box center [331, 365] width 83 height 30
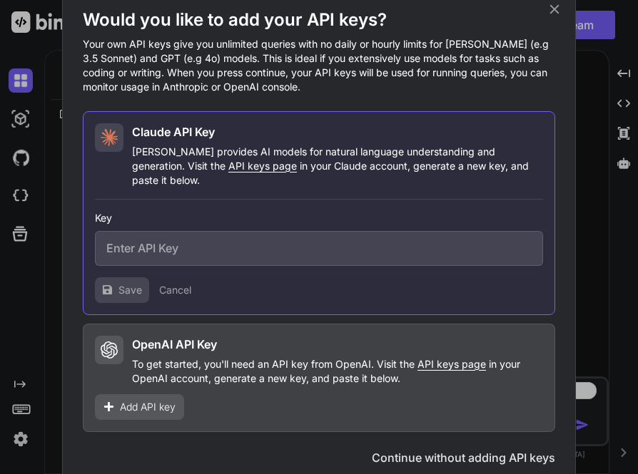
scroll to position [0, 0]
click at [599, 115] on div "Would you like to add your API keys? Your own API keys give you unlimited queri…" at bounding box center [319, 237] width 638 height 474
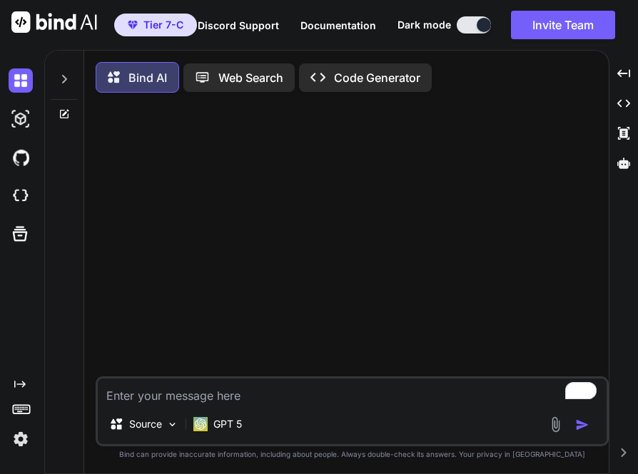
click at [15, 439] on img at bounding box center [21, 439] width 24 height 24
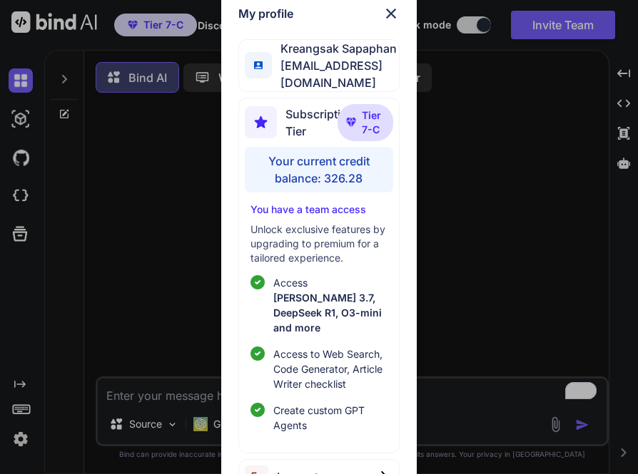
scroll to position [9, 0]
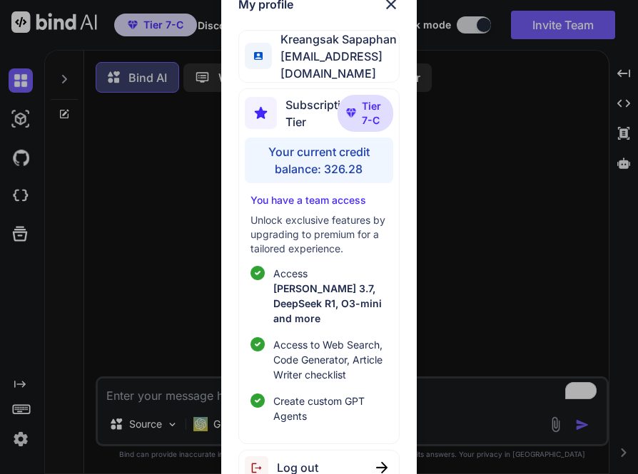
click at [329, 457] on div "Log out" at bounding box center [318, 468] width 160 height 36
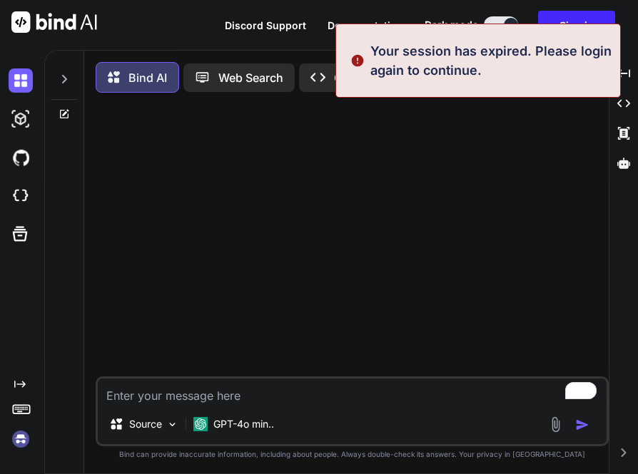
click at [14, 439] on img at bounding box center [21, 439] width 24 height 24
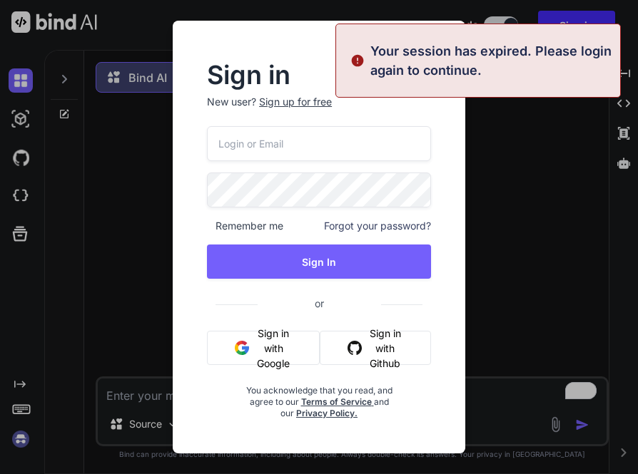
type input "[EMAIL_ADDRESS][DOMAIN_NAME]"
click at [270, 356] on button "Sign in with Google" at bounding box center [263, 348] width 113 height 34
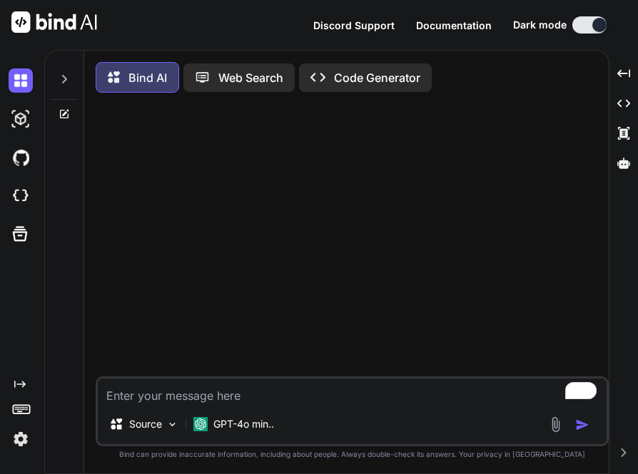
click at [3, 448] on div "Created with Pixso." at bounding box center [19, 415] width 39 height 73
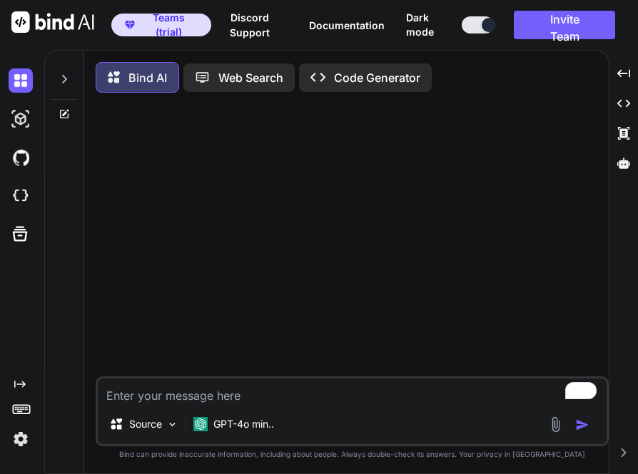
click at [9, 441] on img at bounding box center [21, 439] width 24 height 24
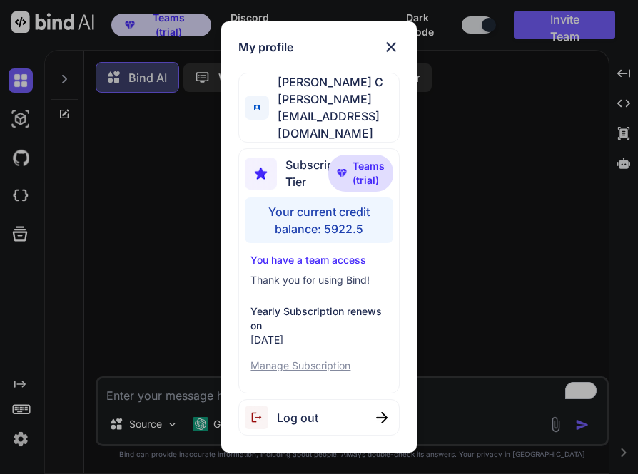
click at [464, 188] on div "My profile Saravanan C saravanan@witarist.com Subscription Tier Teams (trial) Y…" at bounding box center [319, 237] width 638 height 474
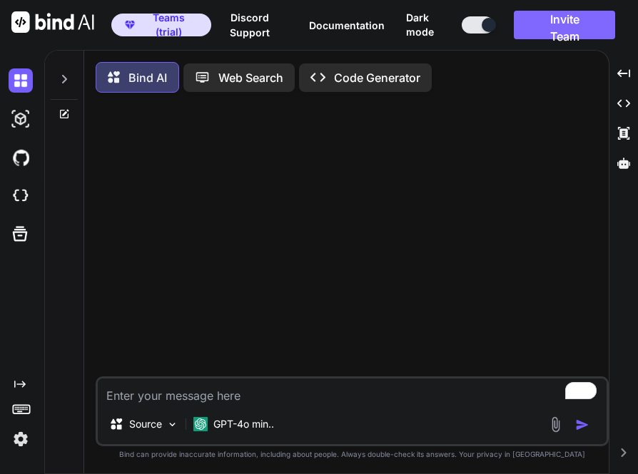
click at [573, 18] on button "Invite Team" at bounding box center [563, 25] width 101 height 29
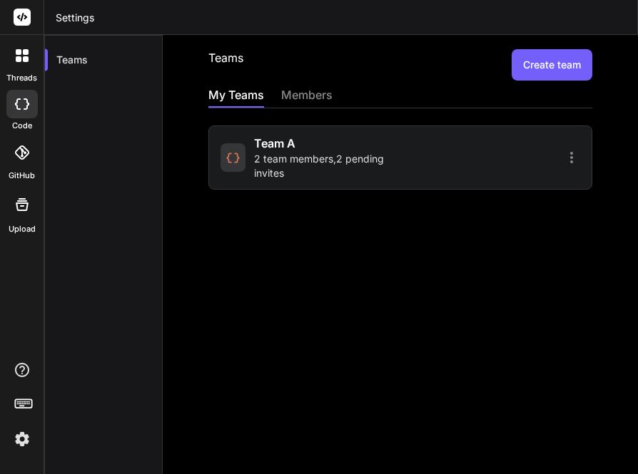
click at [319, 163] on span "2 team members , 2 pending invites" at bounding box center [325, 166] width 142 height 29
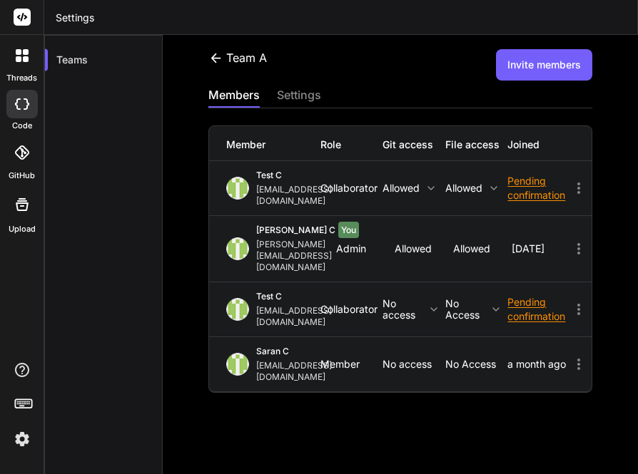
click at [570, 180] on icon at bounding box center [578, 188] width 17 height 17
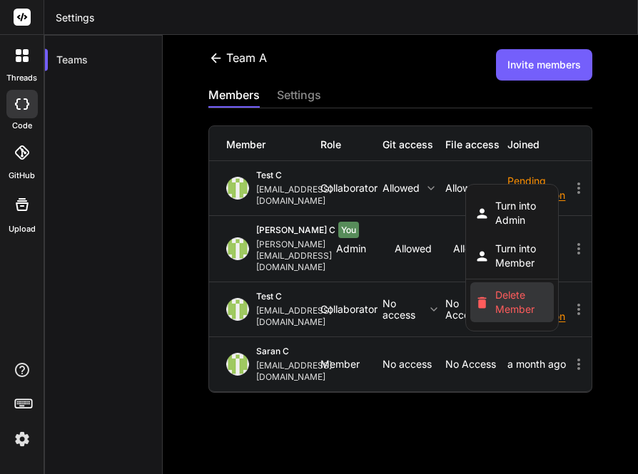
click at [501, 288] on span "Delete Member" at bounding box center [522, 302] width 54 height 29
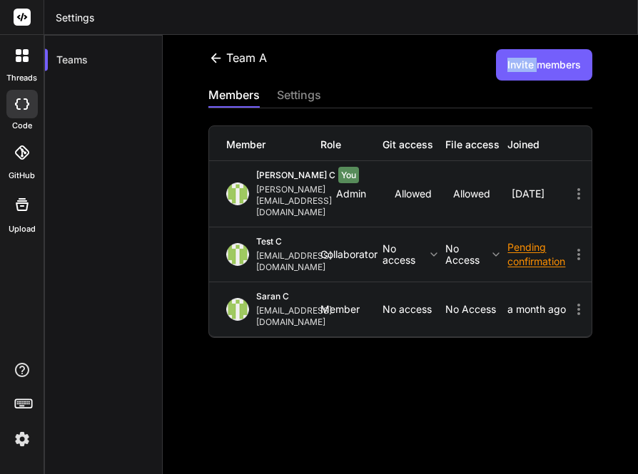
drag, startPoint x: 288, startPoint y: 68, endPoint x: 526, endPoint y: 68, distance: 238.2
click at [526, 68] on div "team a Invite members" at bounding box center [400, 64] width 384 height 31
click at [526, 68] on button "Invite members" at bounding box center [544, 64] width 96 height 31
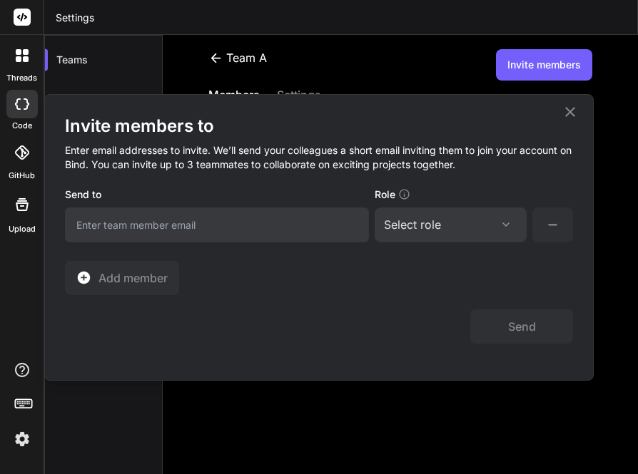
click at [145, 237] on input "email" at bounding box center [217, 225] width 304 height 35
type input "app7@yopmail.com"
click at [436, 241] on div "Select role Assign Role Admin Collaborator Member" at bounding box center [450, 225] width 152 height 35
click at [435, 239] on div "Select role Assign Role Admin Collaborator Member" at bounding box center [450, 225] width 152 height 35
click at [415, 227] on div "Select role" at bounding box center [412, 224] width 57 height 17
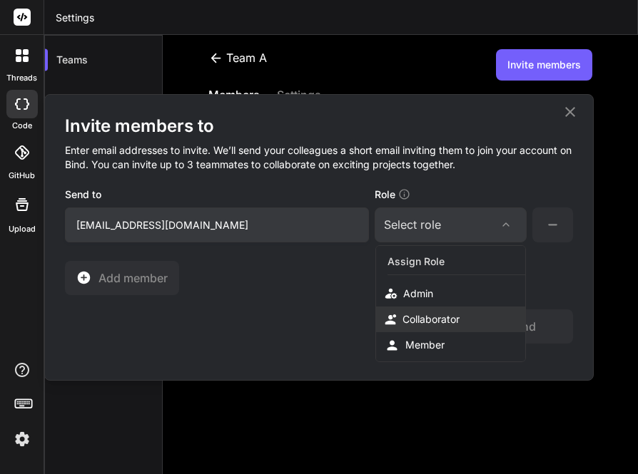
click at [437, 309] on div "Collaborator" at bounding box center [450, 320] width 149 height 26
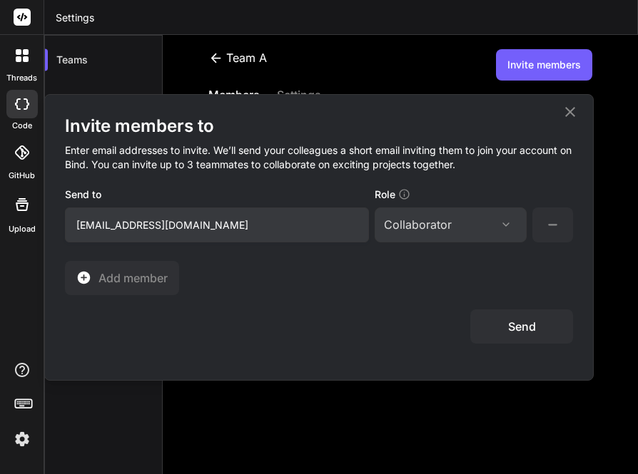
click at [501, 333] on button "Send" at bounding box center [521, 326] width 103 height 34
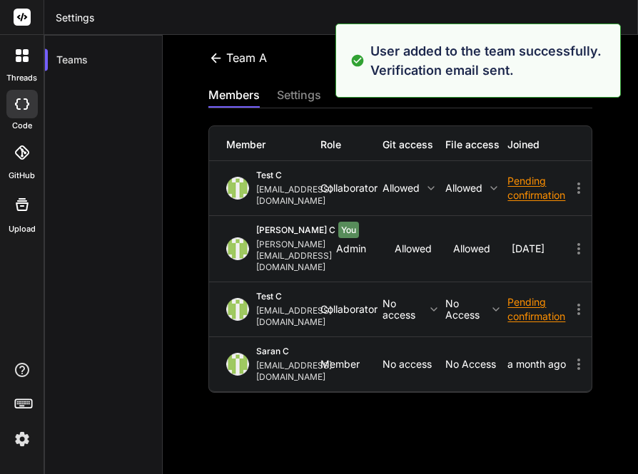
click at [24, 439] on img at bounding box center [22, 439] width 24 height 24
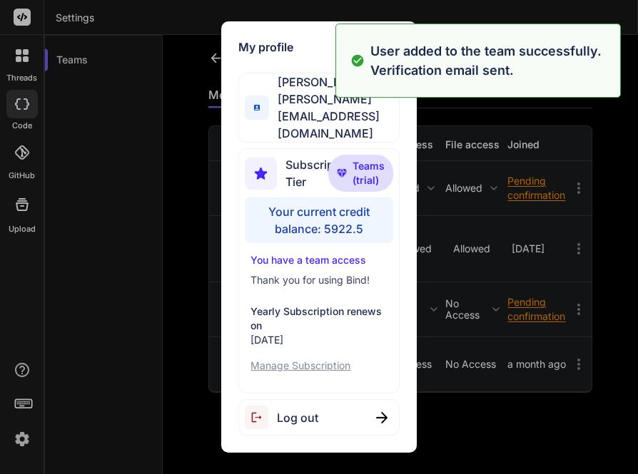
click at [334, 399] on div "Log out" at bounding box center [318, 417] width 160 height 36
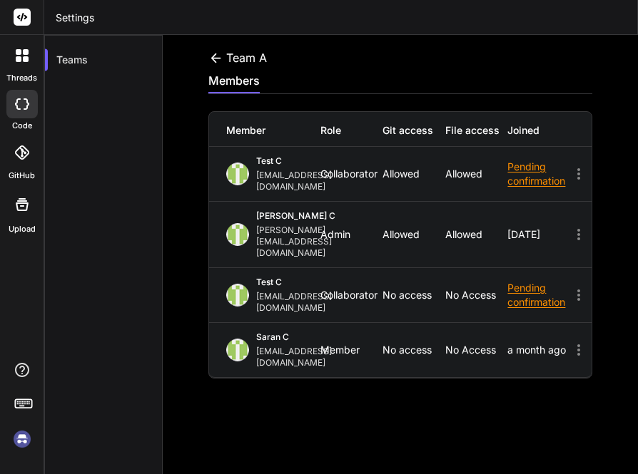
click at [21, 448] on img at bounding box center [22, 439] width 24 height 24
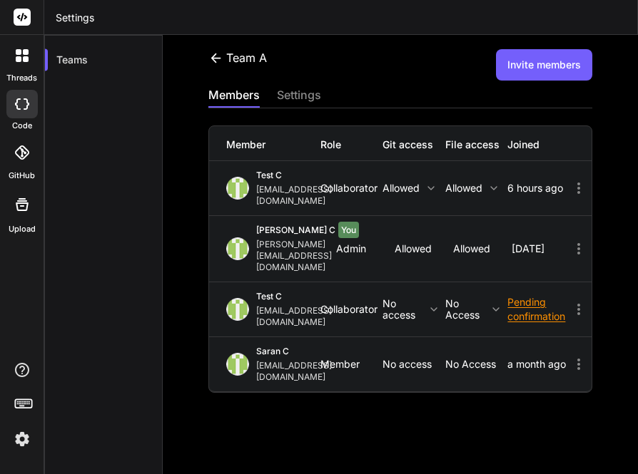
click at [570, 182] on icon at bounding box center [578, 188] width 17 height 17
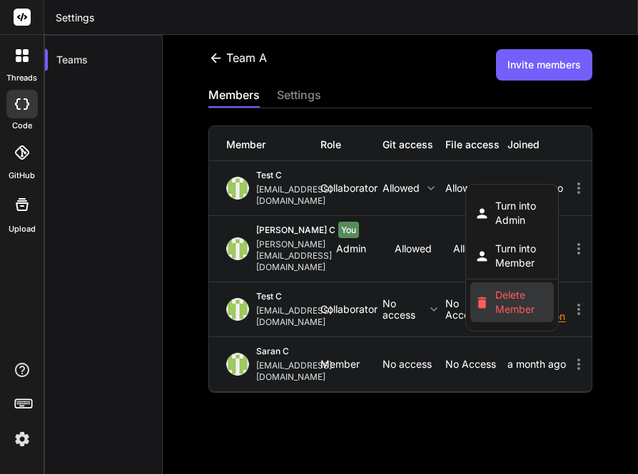
click at [495, 293] on span "Delete Member" at bounding box center [522, 302] width 54 height 29
click at [439, 79] on div at bounding box center [319, 237] width 638 height 474
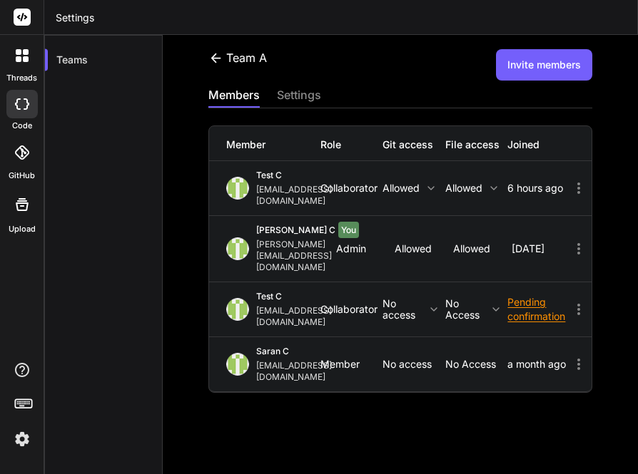
click at [528, 73] on button "Invite members" at bounding box center [544, 64] width 96 height 31
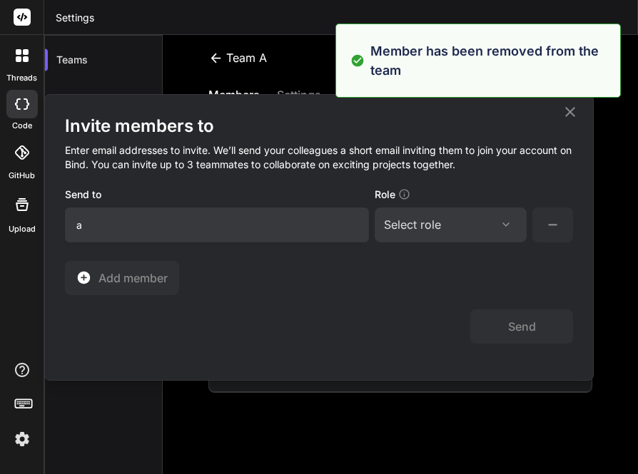
click at [220, 225] on input "a" at bounding box center [217, 225] width 304 height 35
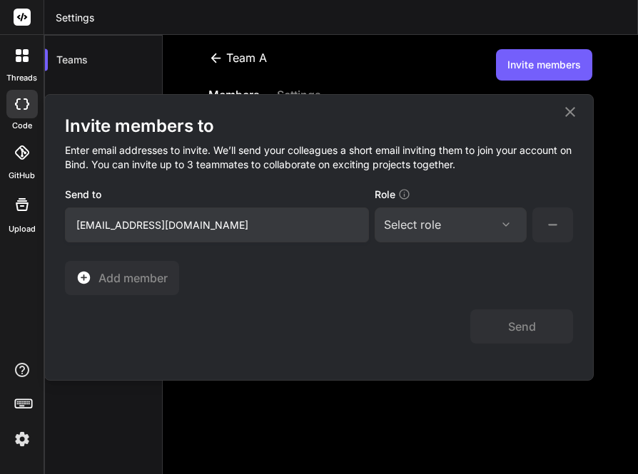
type input "app7@yopmail.com"
click at [466, 233] on div "Select role" at bounding box center [450, 224] width 133 height 17
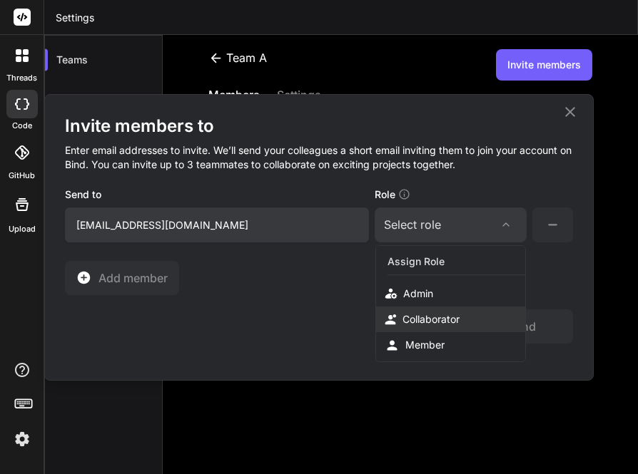
click at [416, 324] on div "Collaborator" at bounding box center [430, 319] width 57 height 14
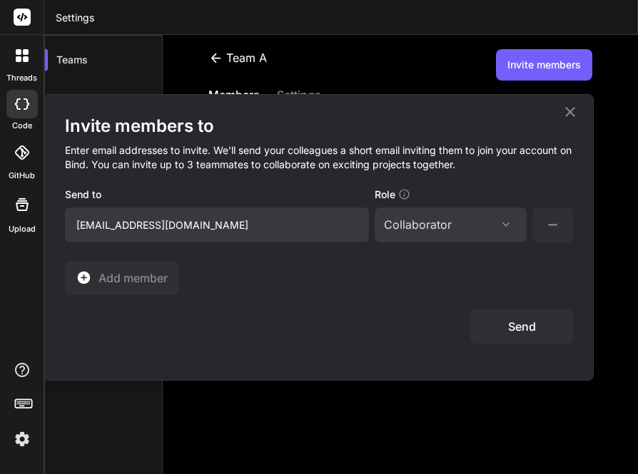
click at [501, 324] on button "Send" at bounding box center [521, 326] width 103 height 34
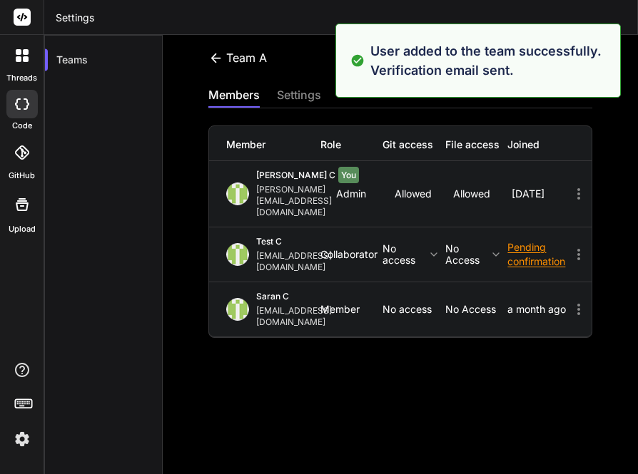
drag, startPoint x: 428, startPoint y: 230, endPoint x: 387, endPoint y: 345, distance: 121.8
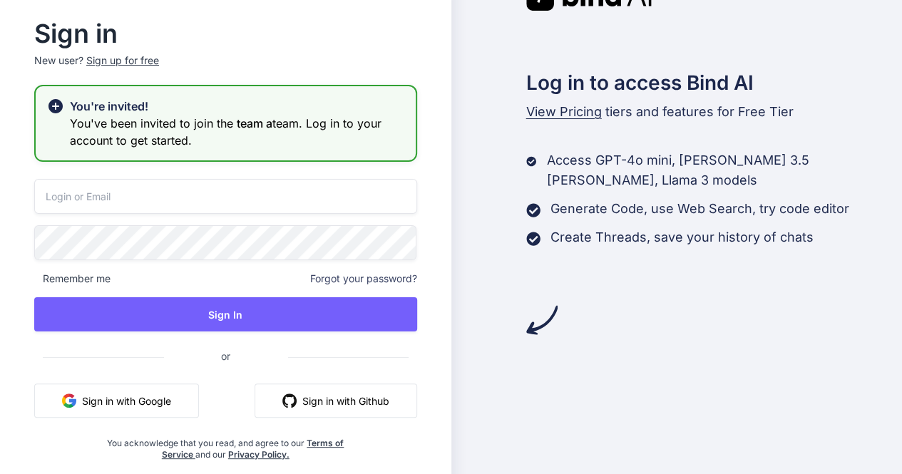
type input "appsumo_5@yopmail.com"
click at [209, 198] on input "appsumo_5@yopmail.com" at bounding box center [225, 196] width 383 height 35
type input "[EMAIL_ADDRESS][DOMAIN_NAME]"
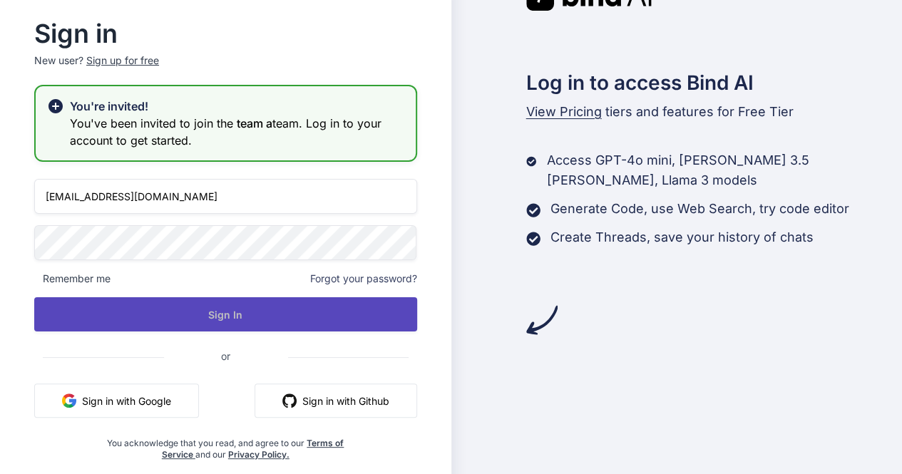
click at [237, 310] on button "Sign In" at bounding box center [225, 314] width 383 height 34
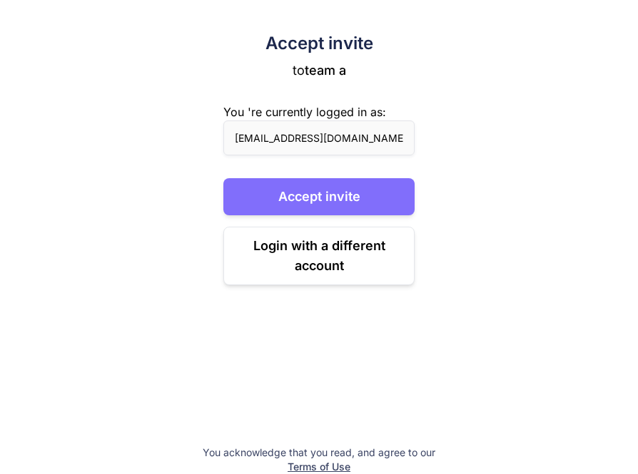
click at [314, 199] on button "Accept invite" at bounding box center [318, 196] width 191 height 37
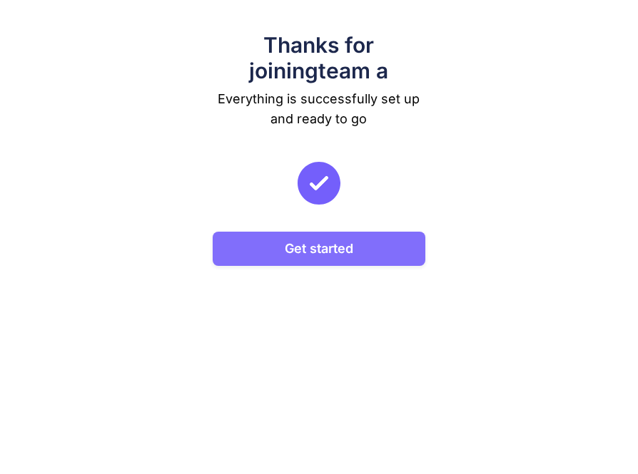
click at [260, 259] on button "Get started" at bounding box center [319, 249] width 213 height 34
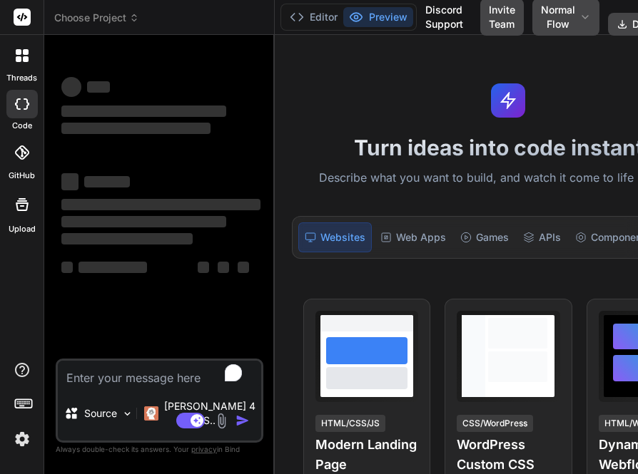
click at [28, 437] on img at bounding box center [22, 439] width 24 height 24
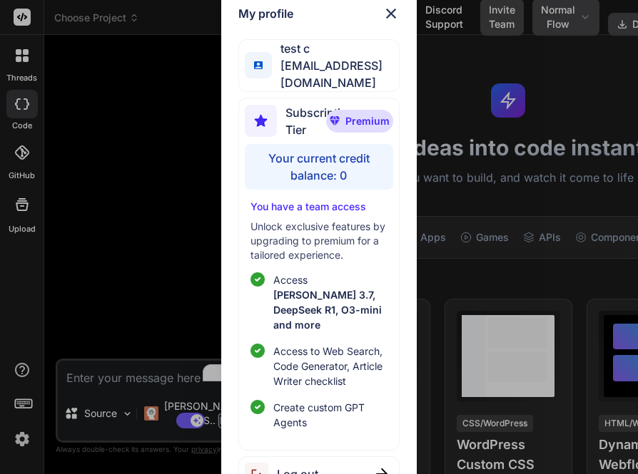
click at [637, 96] on div "My profile test c app7@yopmail.com Subscription Tier Premium Your current credi…" at bounding box center [319, 237] width 638 height 474
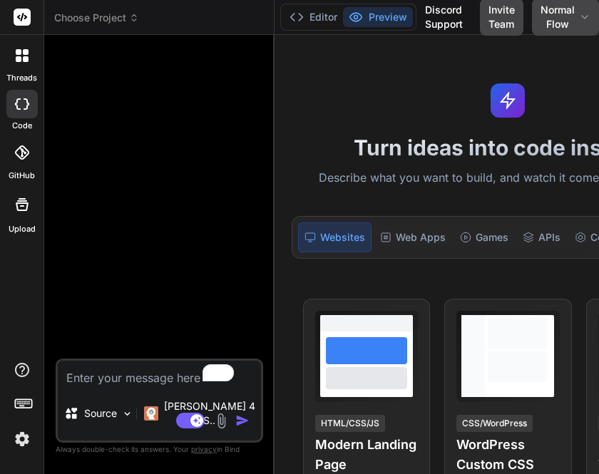
click at [26, 466] on div "threads code GitHub Upload" at bounding box center [22, 237] width 44 height 474
click at [20, 442] on img at bounding box center [22, 439] width 24 height 24
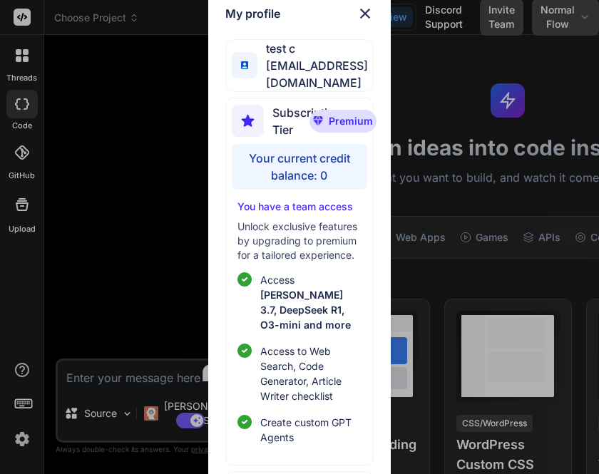
scroll to position [7, 0]
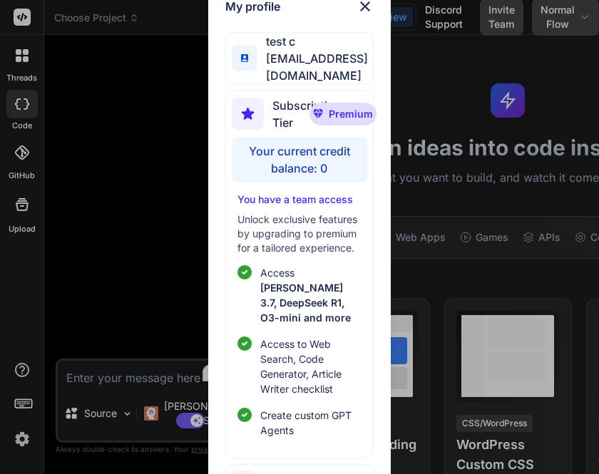
click at [304, 464] on div "Log out" at bounding box center [299, 482] width 149 height 36
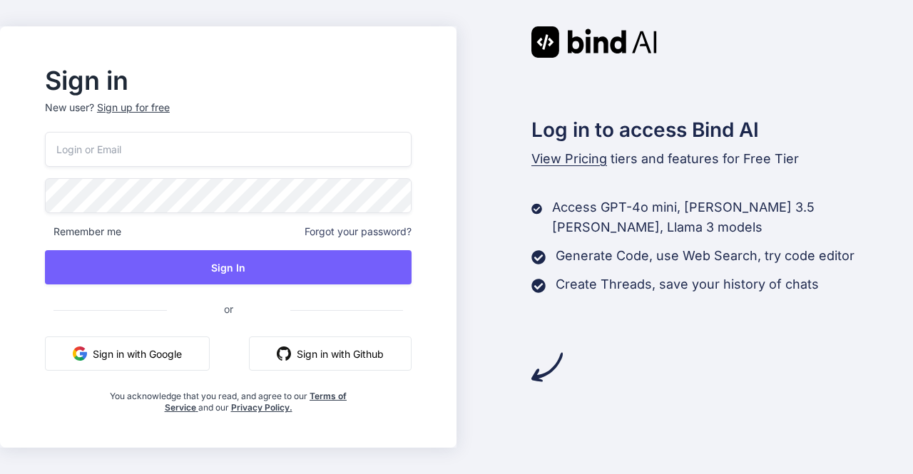
type input "[EMAIL_ADDRESS][DOMAIN_NAME]"
click at [163, 353] on button "Sign in with Google" at bounding box center [127, 354] width 165 height 34
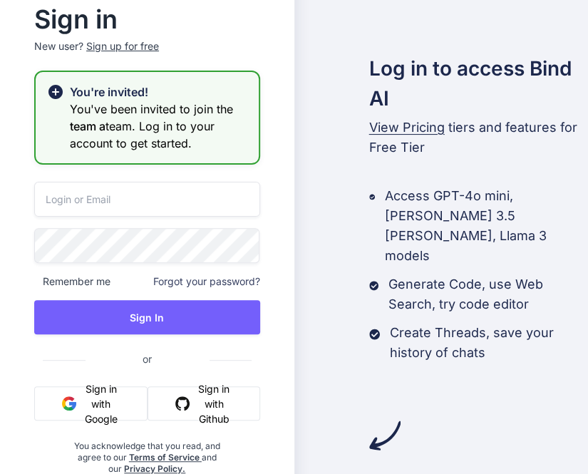
type input "[EMAIL_ADDRESS][DOMAIN_NAME]"
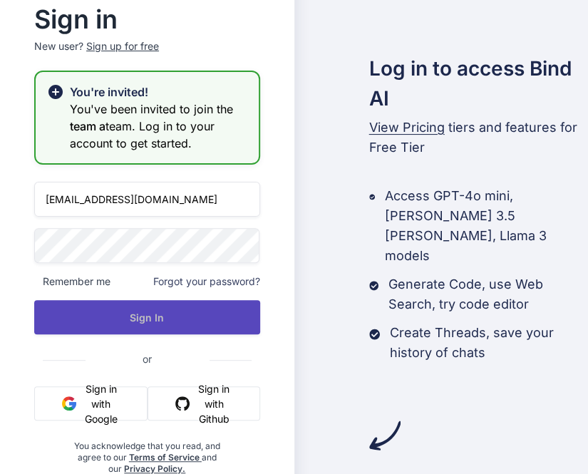
click at [171, 324] on button "Sign In" at bounding box center [147, 317] width 226 height 34
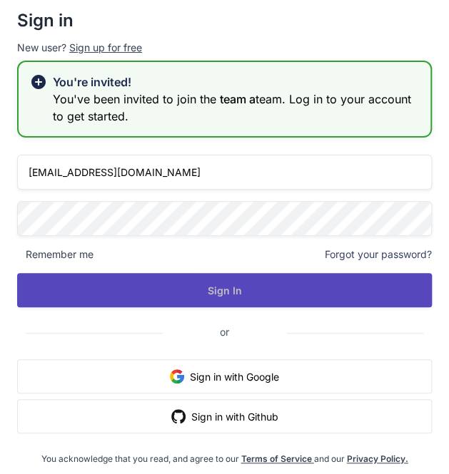
click at [154, 296] on button "Sign In" at bounding box center [224, 290] width 414 height 34
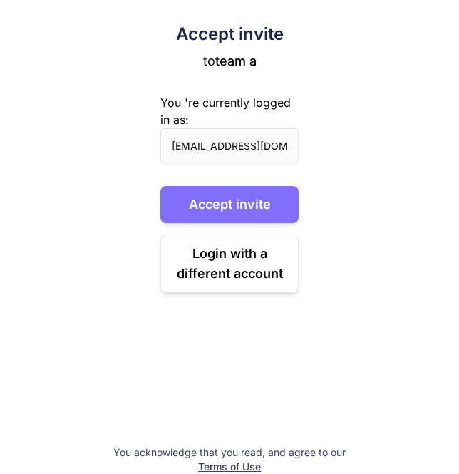
click at [225, 210] on button "Accept invite" at bounding box center [229, 204] width 138 height 37
